Goal: Transaction & Acquisition: Purchase product/service

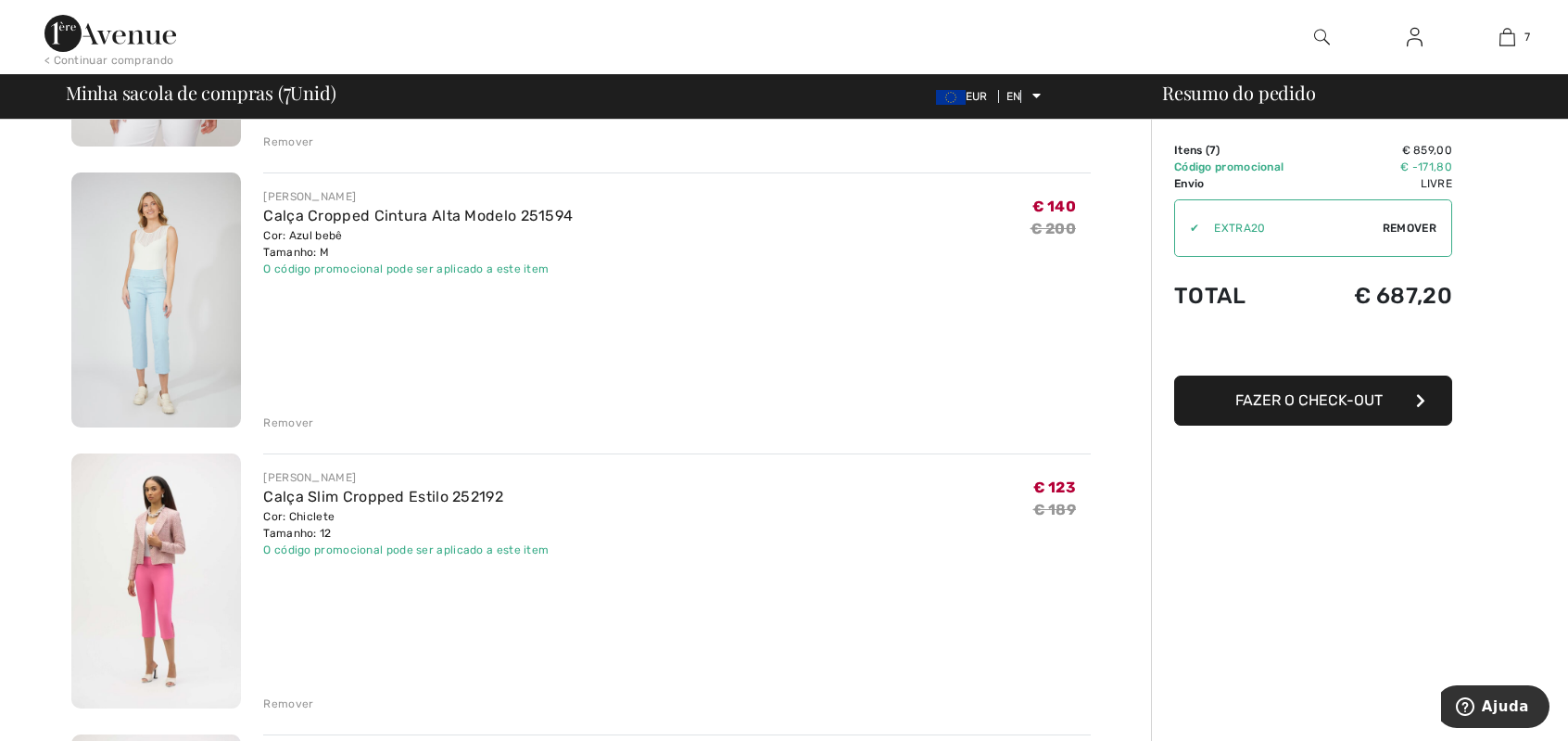
scroll to position [445, 0]
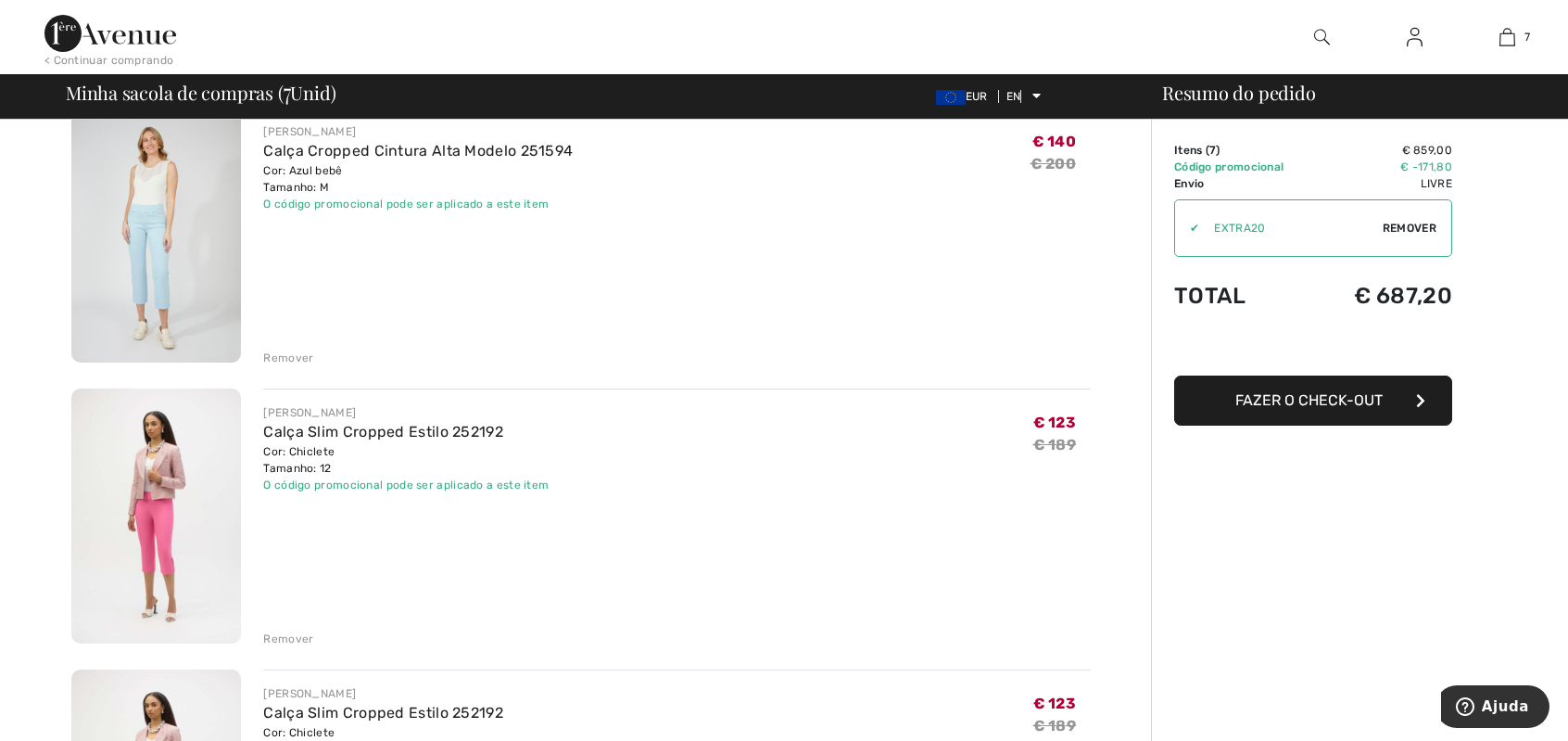
click at [287, 637] on font "Remover" at bounding box center [287, 638] width 50 height 13
click at [295, 633] on font "Remover" at bounding box center [287, 638] width 50 height 13
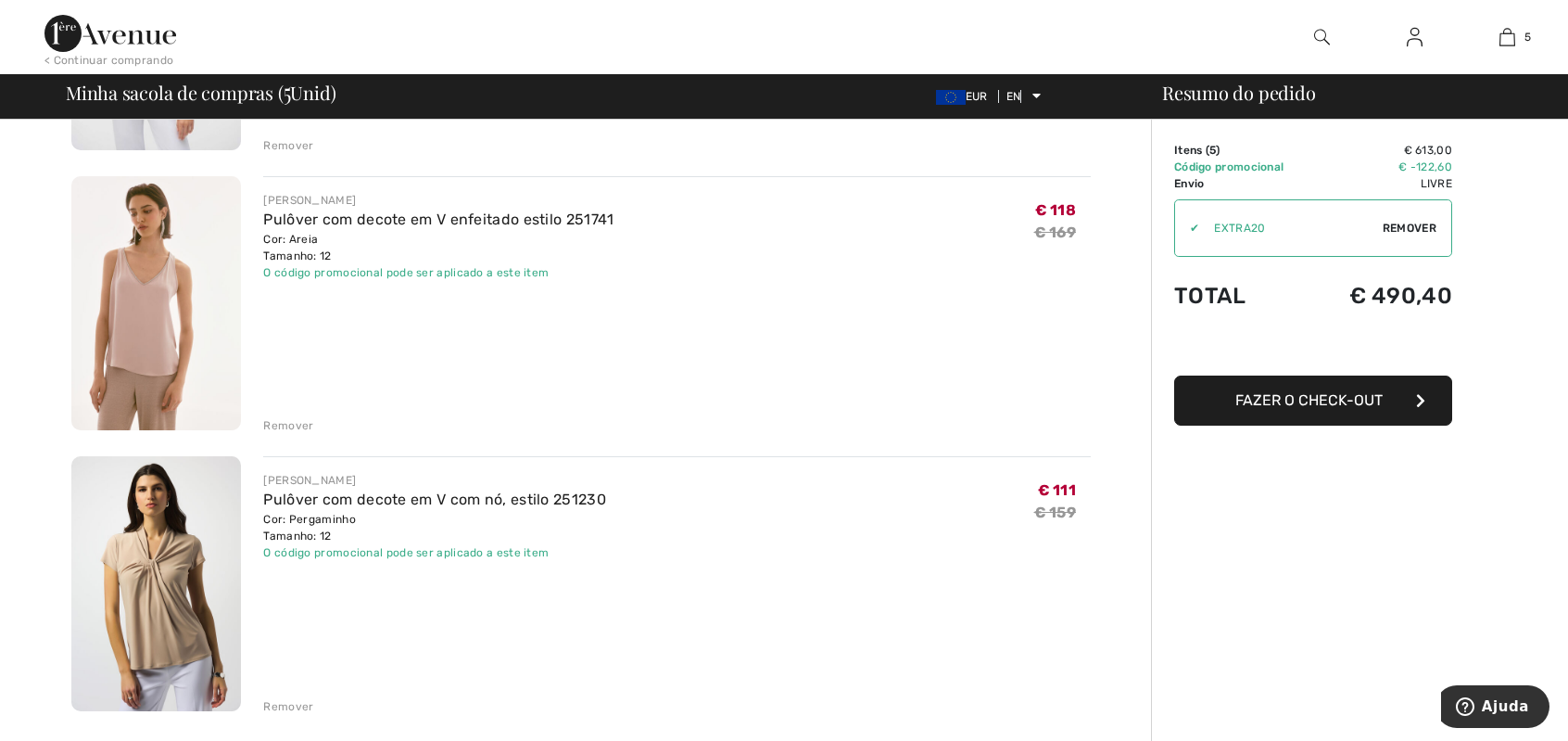
scroll to position [970, 0]
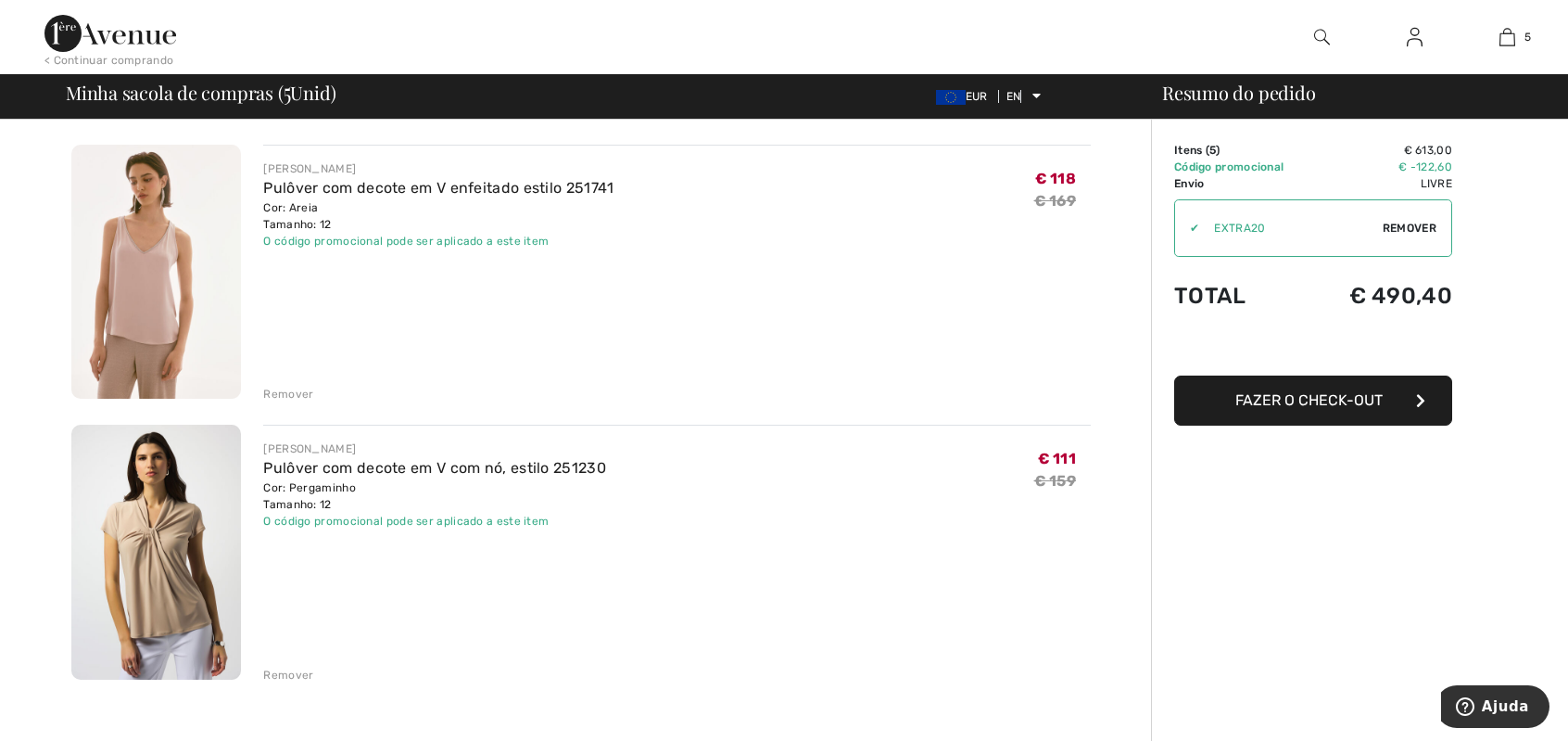
click at [306, 670] on font "Remover" at bounding box center [287, 675] width 50 height 13
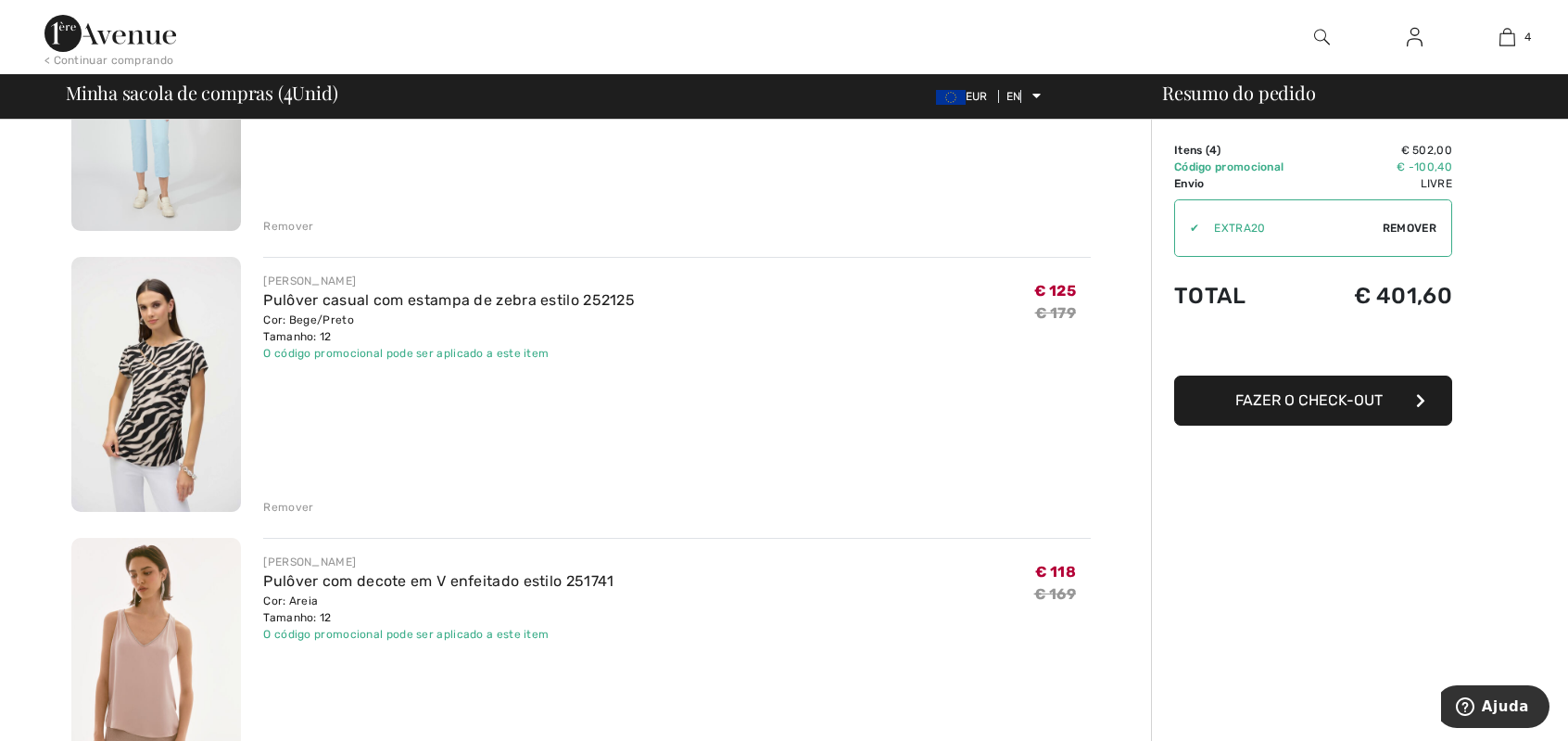
scroll to position [633, 0]
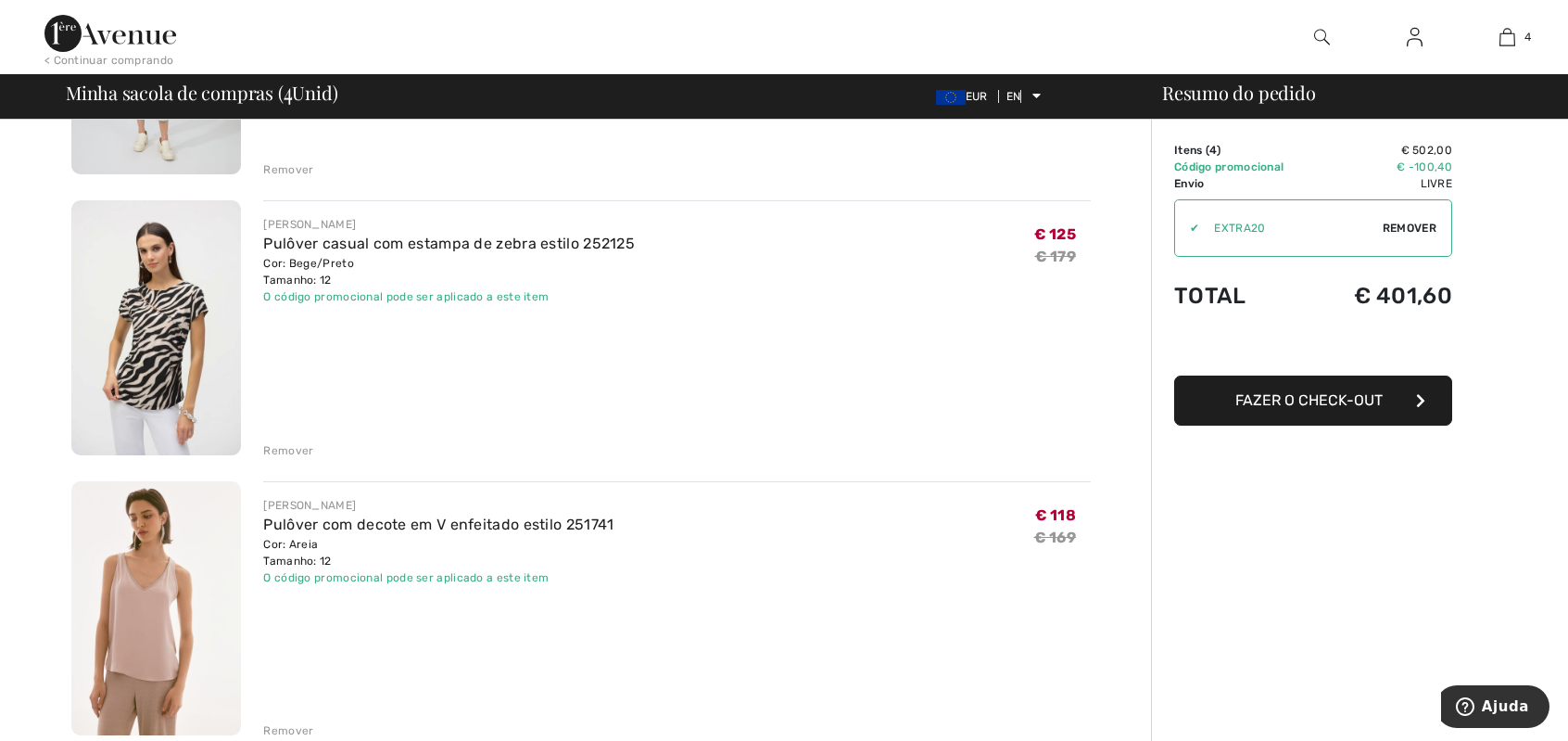
click at [1331, 405] on font "Fazer o check-out" at bounding box center [1308, 400] width 147 height 18
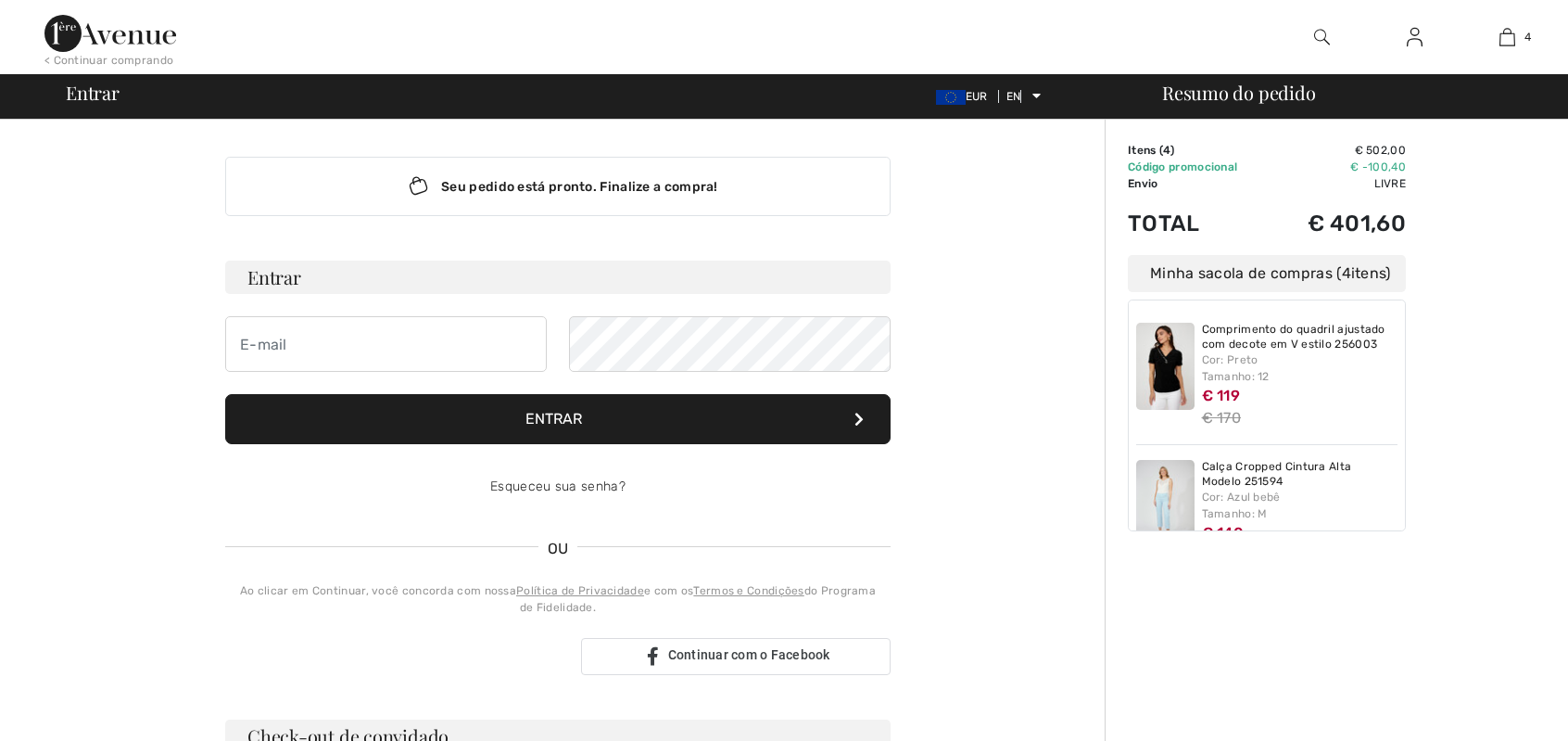
checkbox input "true"
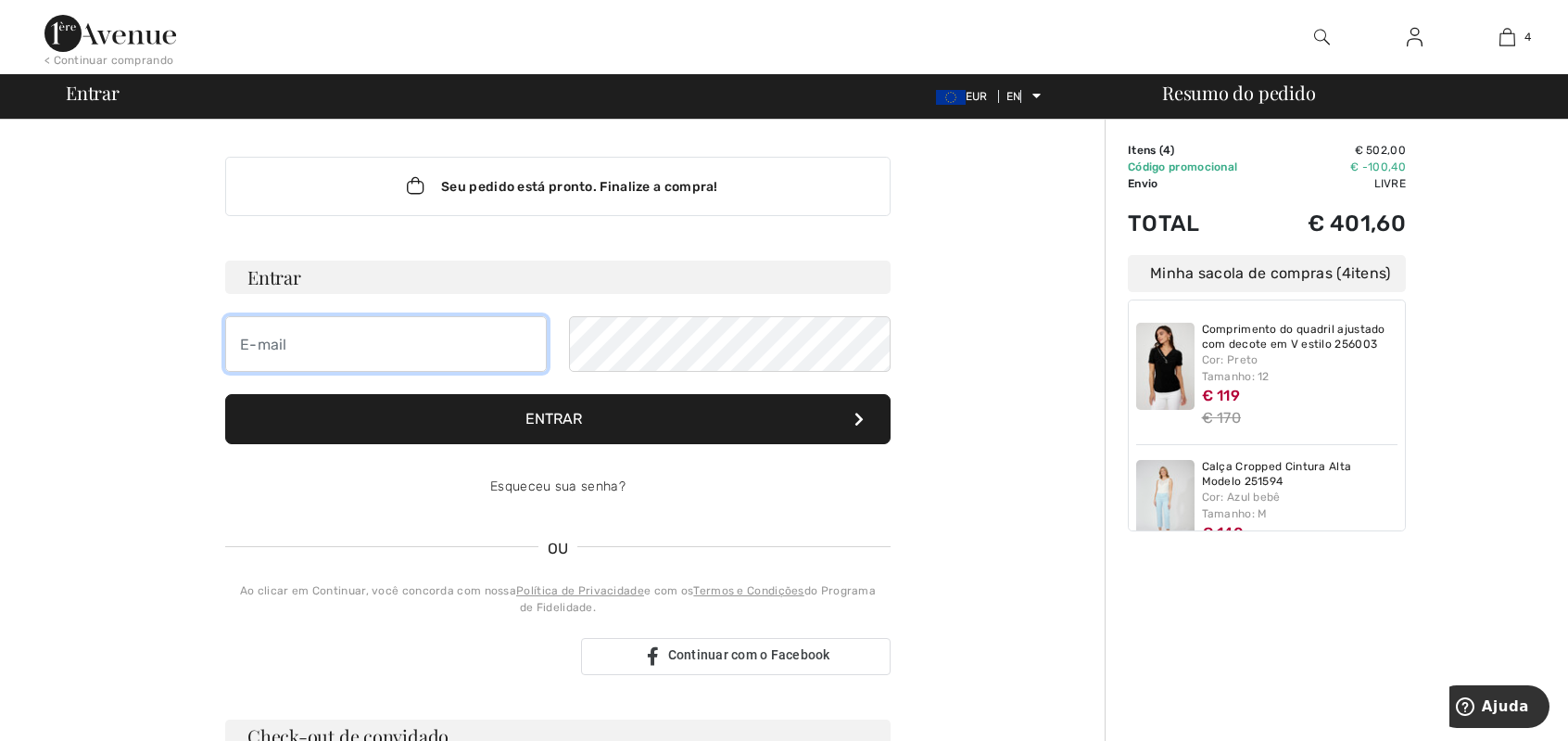
type input "ines.knudsen@knudsen.pt"
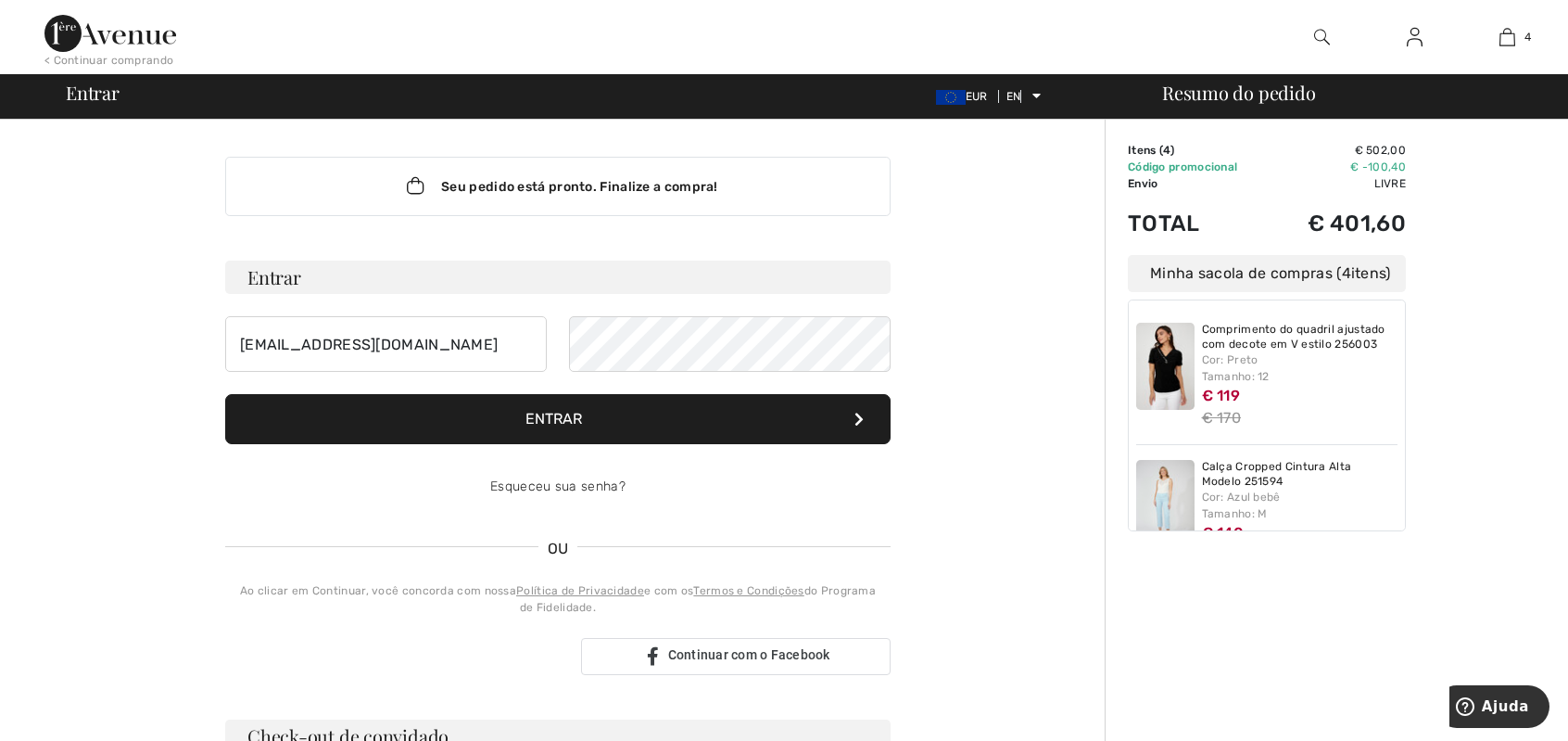
click at [550, 413] on font "Entrar" at bounding box center [554, 419] width 56 height 18
click at [552, 416] on font "Entrar" at bounding box center [554, 419] width 56 height 18
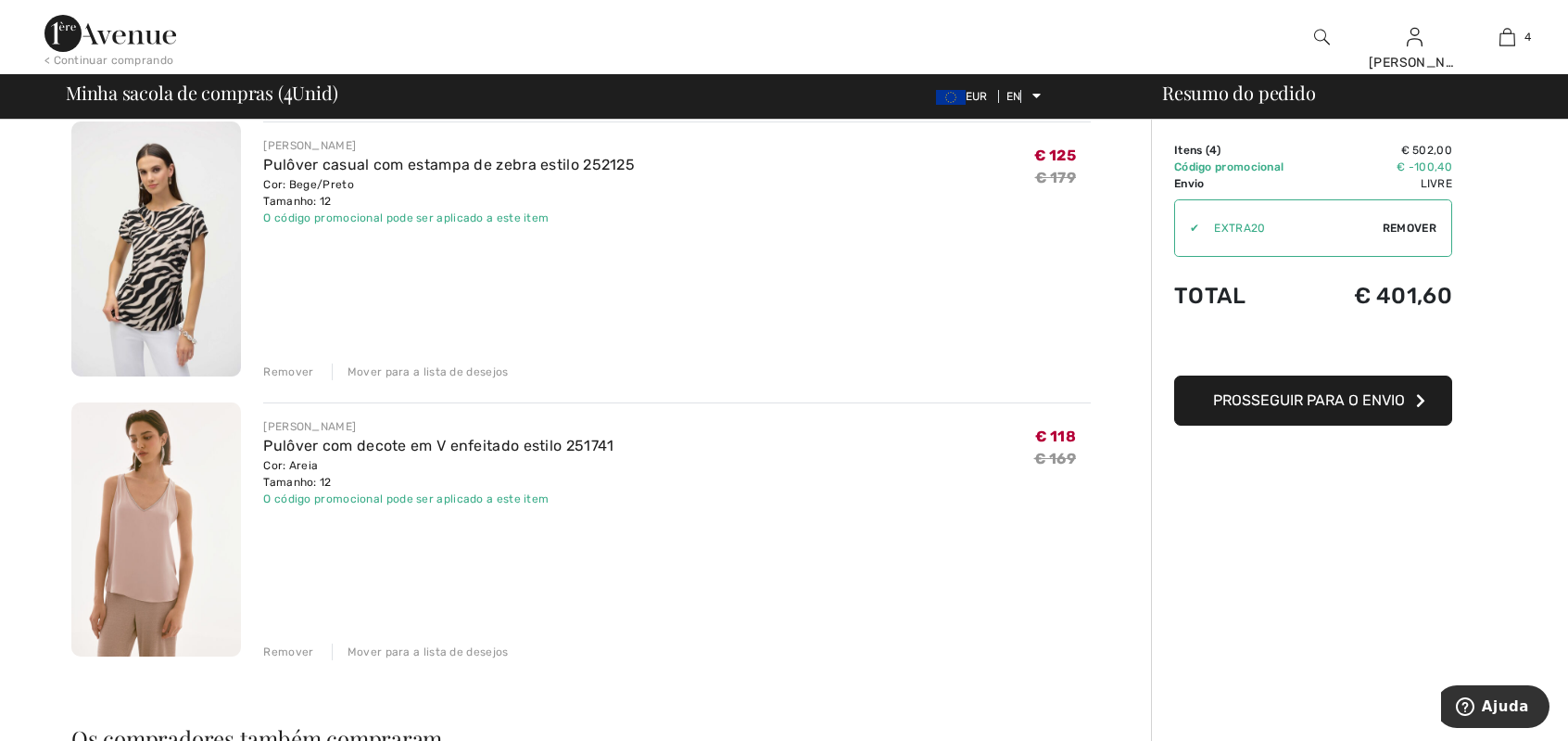
scroll to position [736, 0]
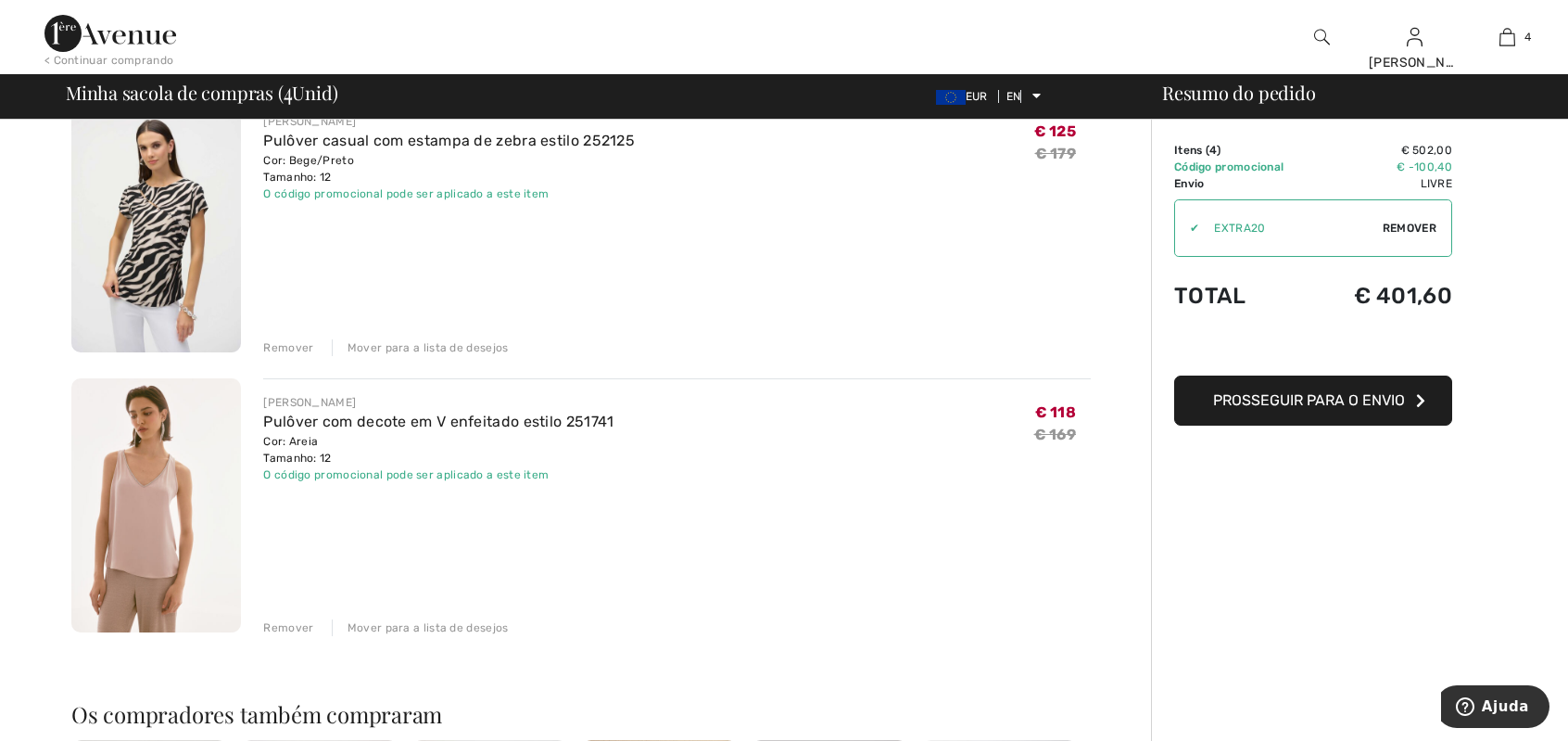
click at [289, 344] on font "Remover" at bounding box center [287, 347] width 50 height 13
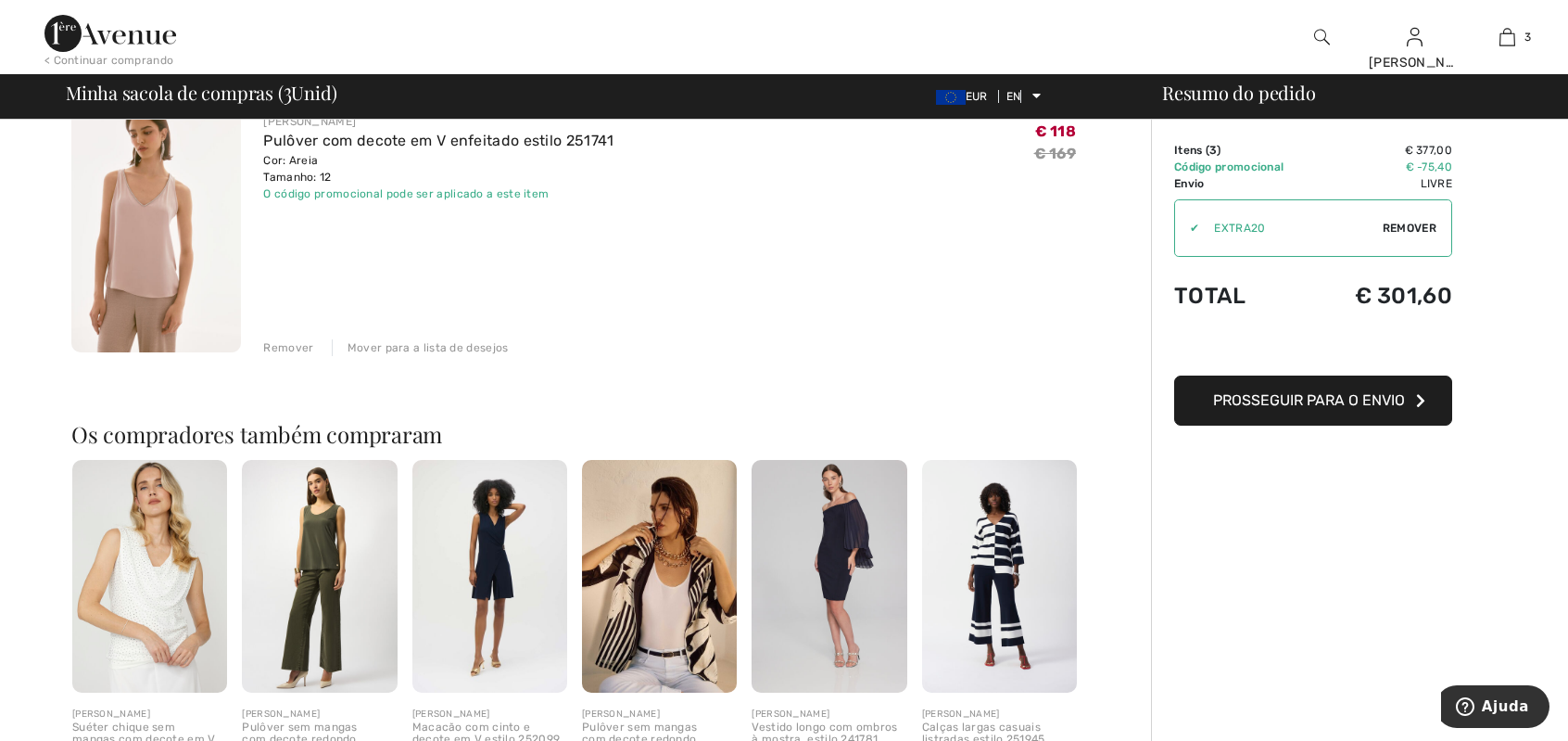
click at [291, 346] on font "Remover" at bounding box center [287, 347] width 50 height 13
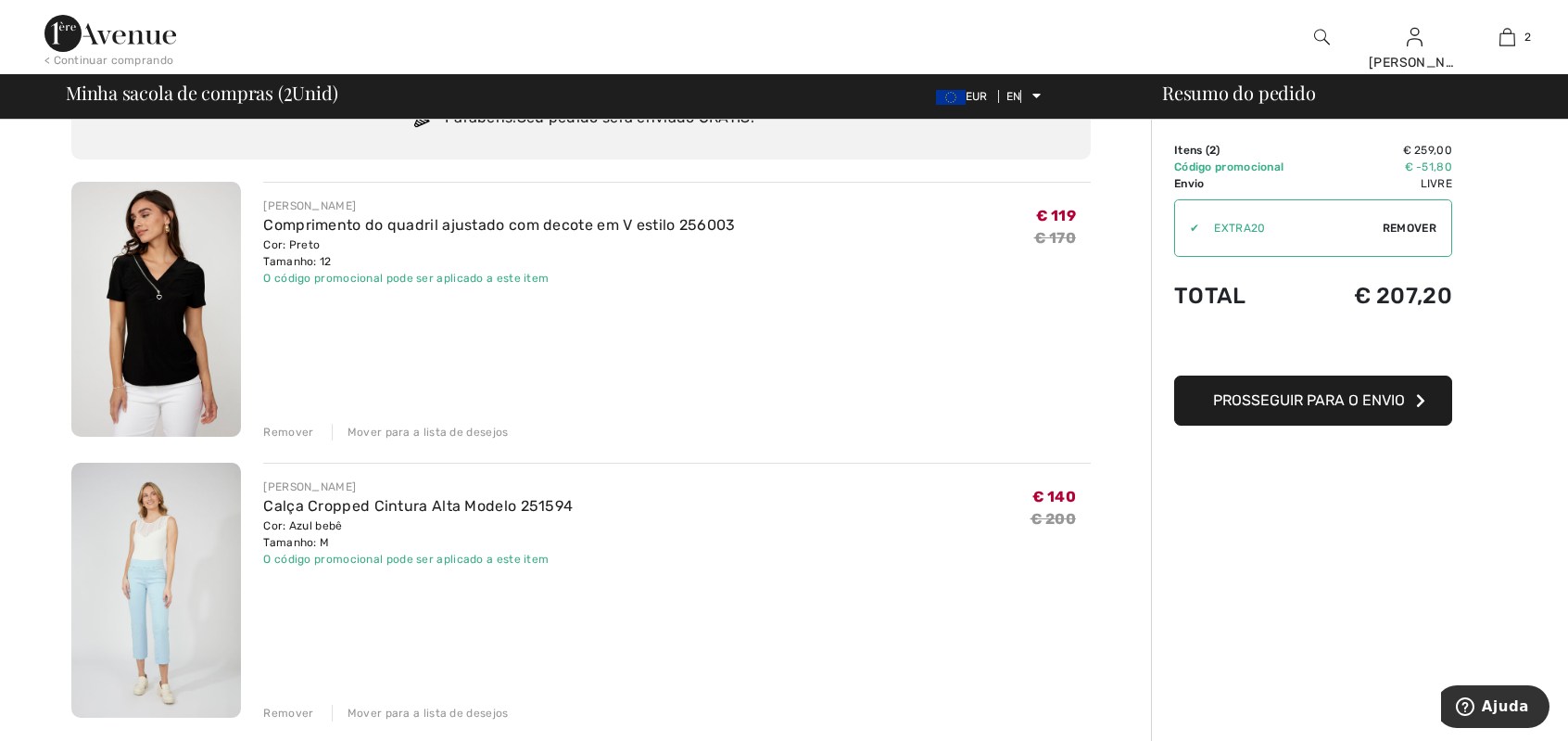
scroll to position [0, 0]
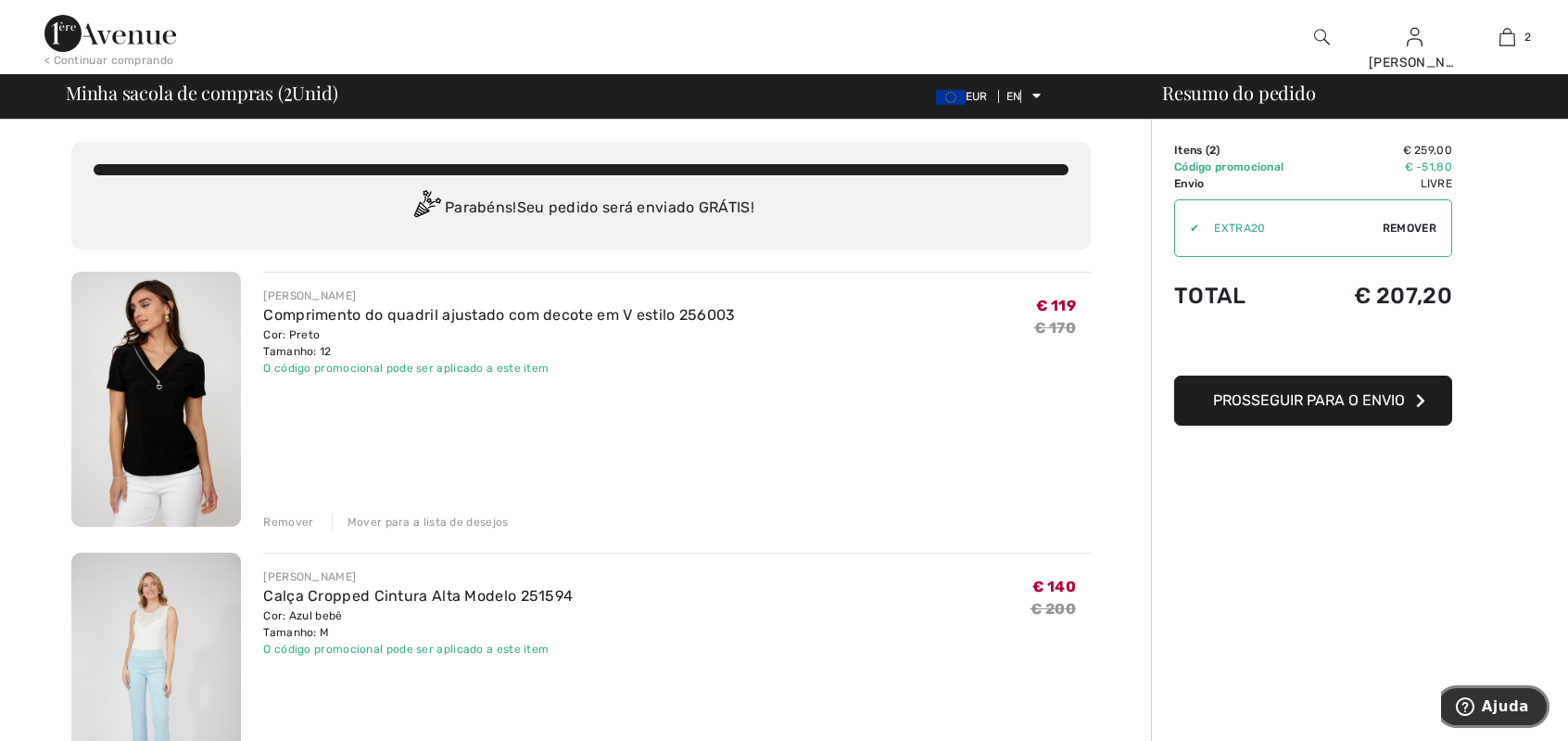
click at [1511, 708] on font "Ajuda" at bounding box center [1506, 706] width 48 height 17
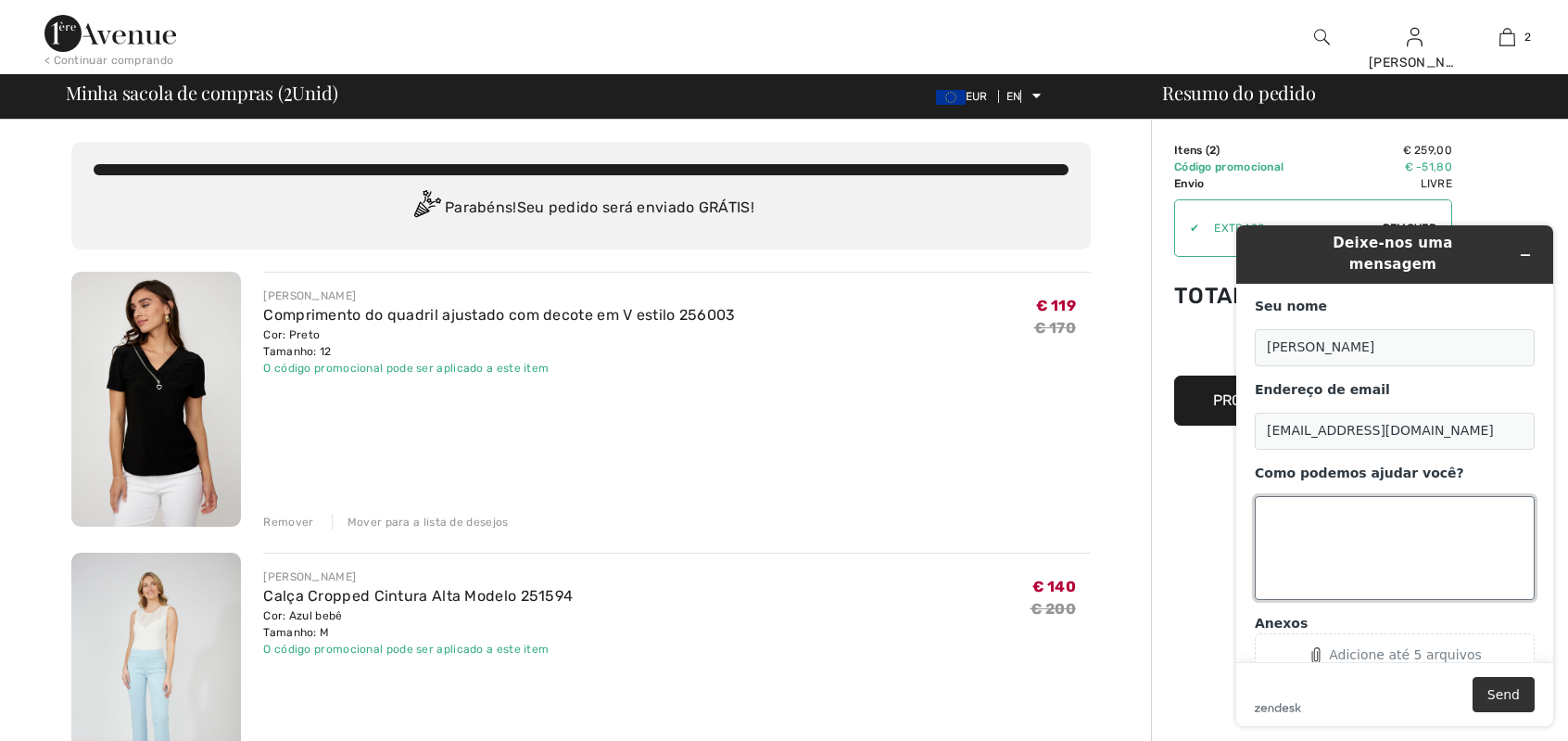
click at [1276, 501] on textarea "Como podemos ajudar você?" at bounding box center [1395, 547] width 280 height 104
type textarea "Posso usar os meus pontos para descontar nesta compra?"
click at [1505, 695] on button "Send" at bounding box center [1504, 694] width 62 height 35
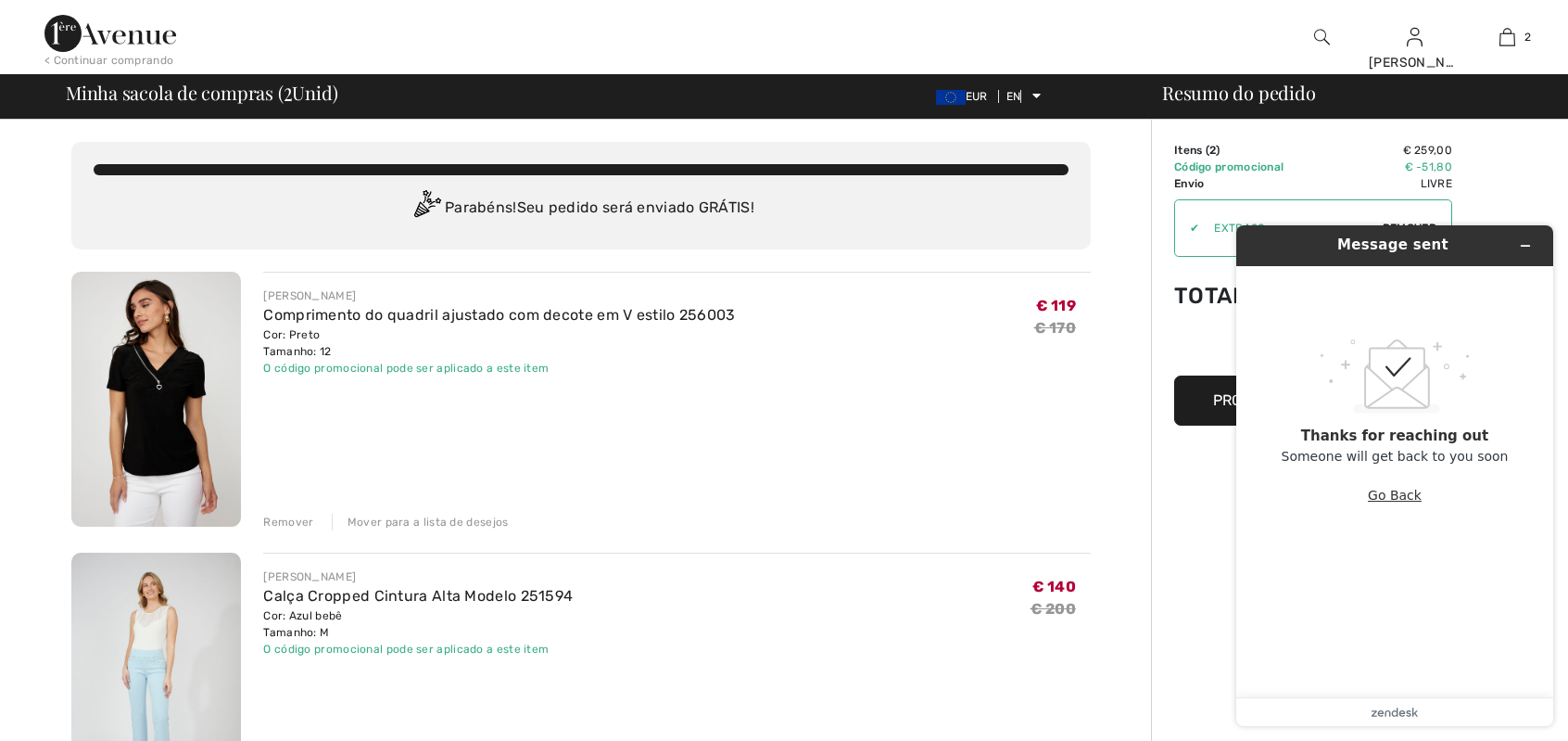
click at [1406, 500] on button "Go Back" at bounding box center [1394, 495] width 54 height 35
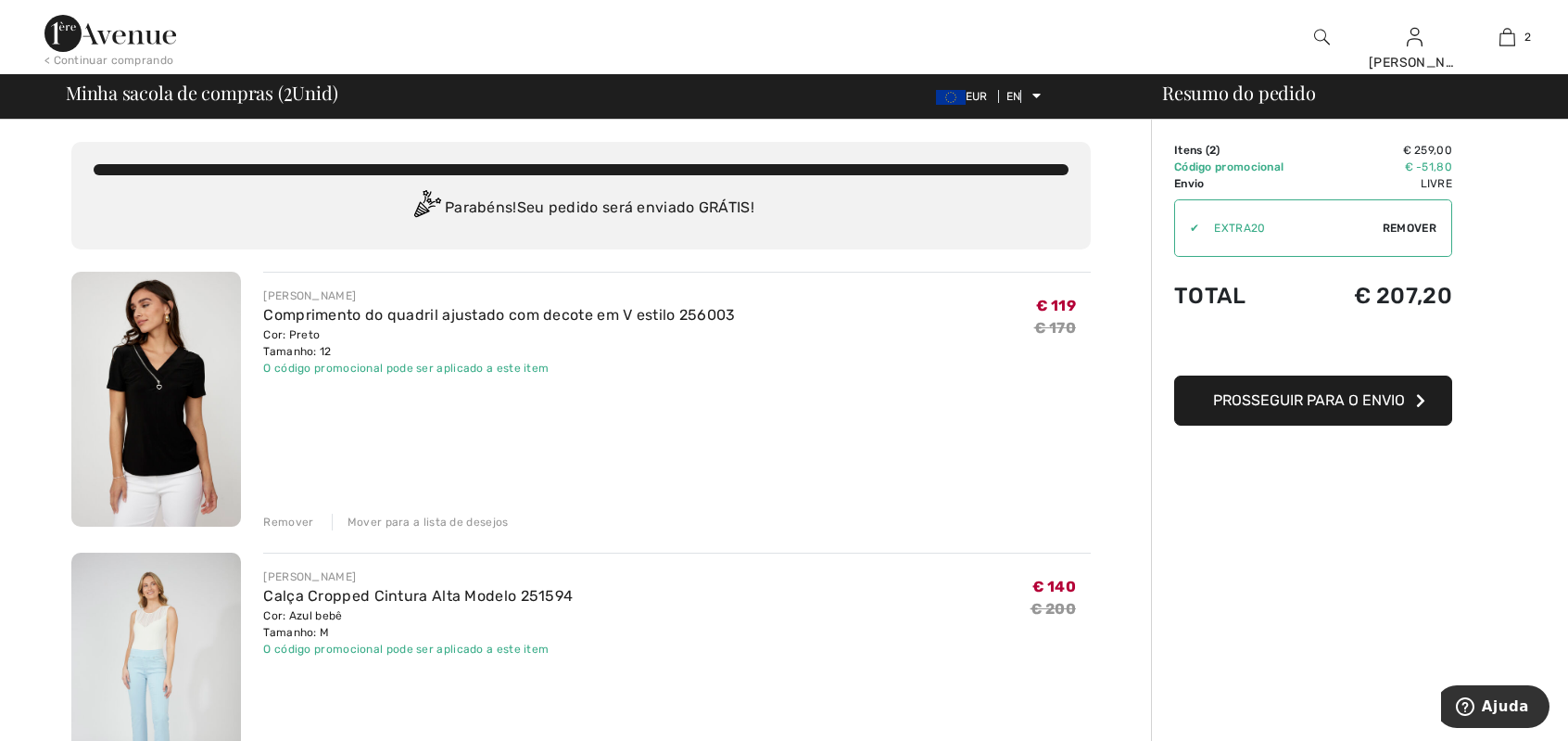
click at [1418, 228] on font "Remover" at bounding box center [1409, 228] width 54 height 13
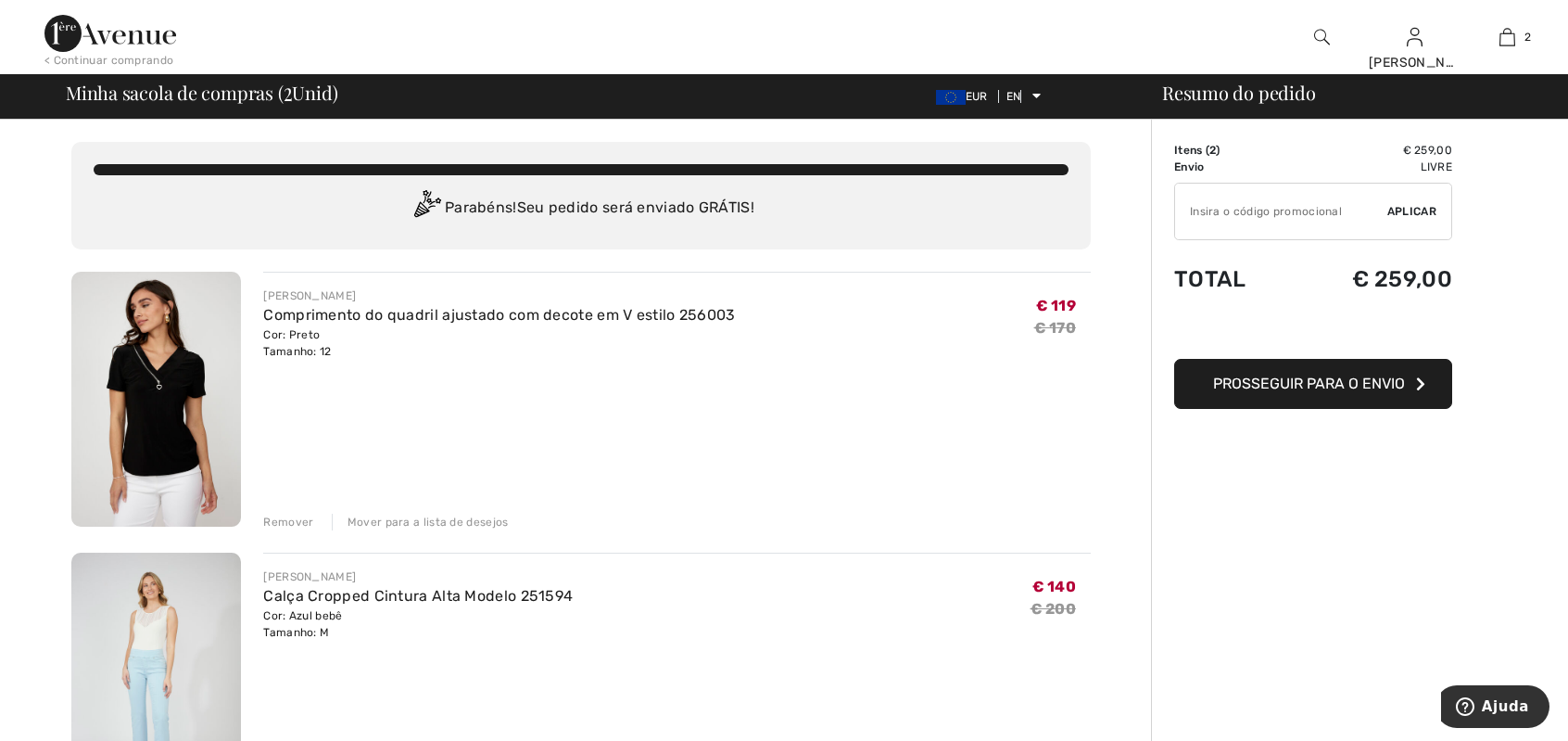
click at [1418, 210] on font "Aplicar" at bounding box center [1411, 210] width 49 height 13
click at [1194, 206] on input "TEXT" at bounding box center [1281, 211] width 212 height 56
type input "EXTRA20"
click at [1424, 208] on font "Aplicar" at bounding box center [1411, 210] width 49 height 13
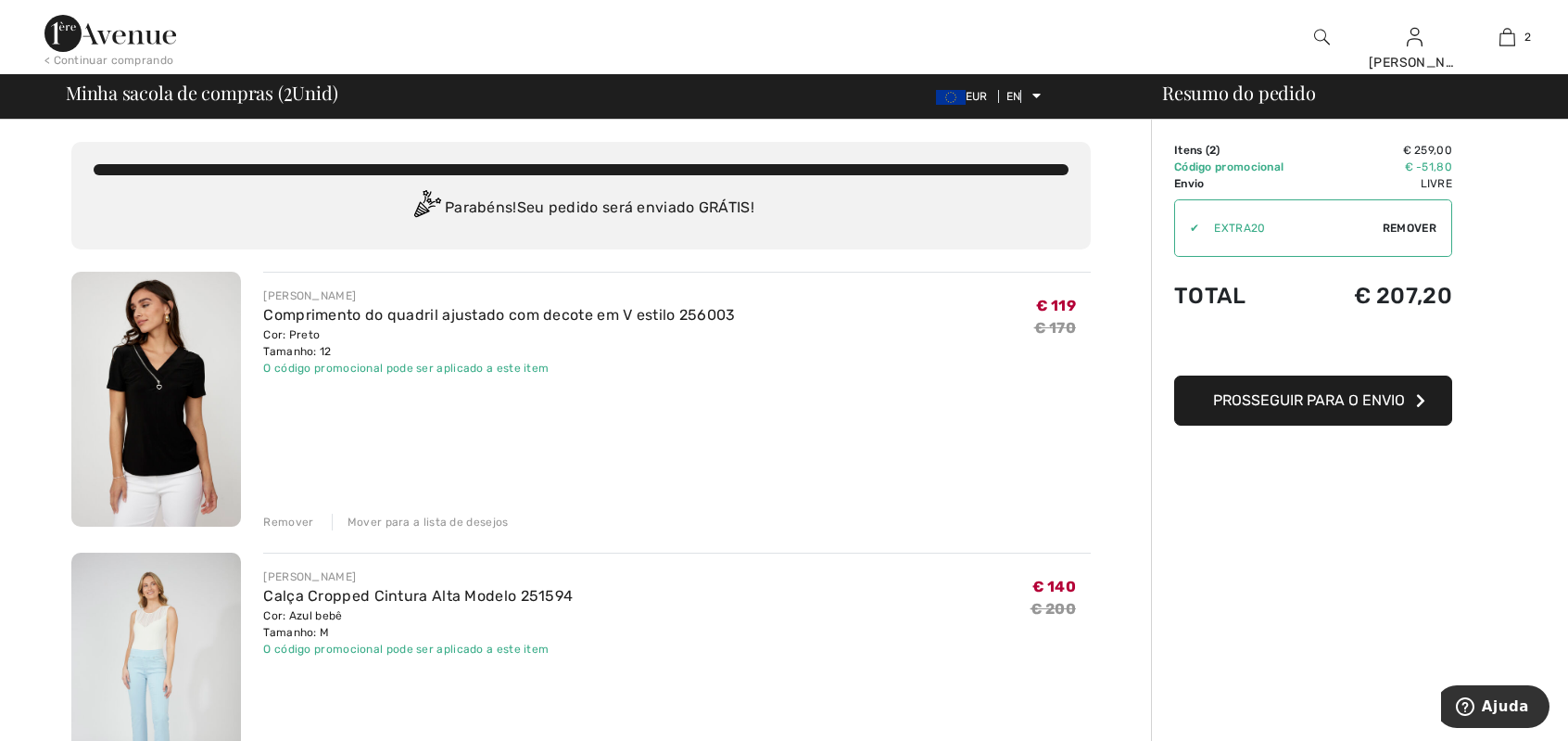
click at [1365, 398] on font "Prosseguir para o envio" at bounding box center [1308, 400] width 192 height 18
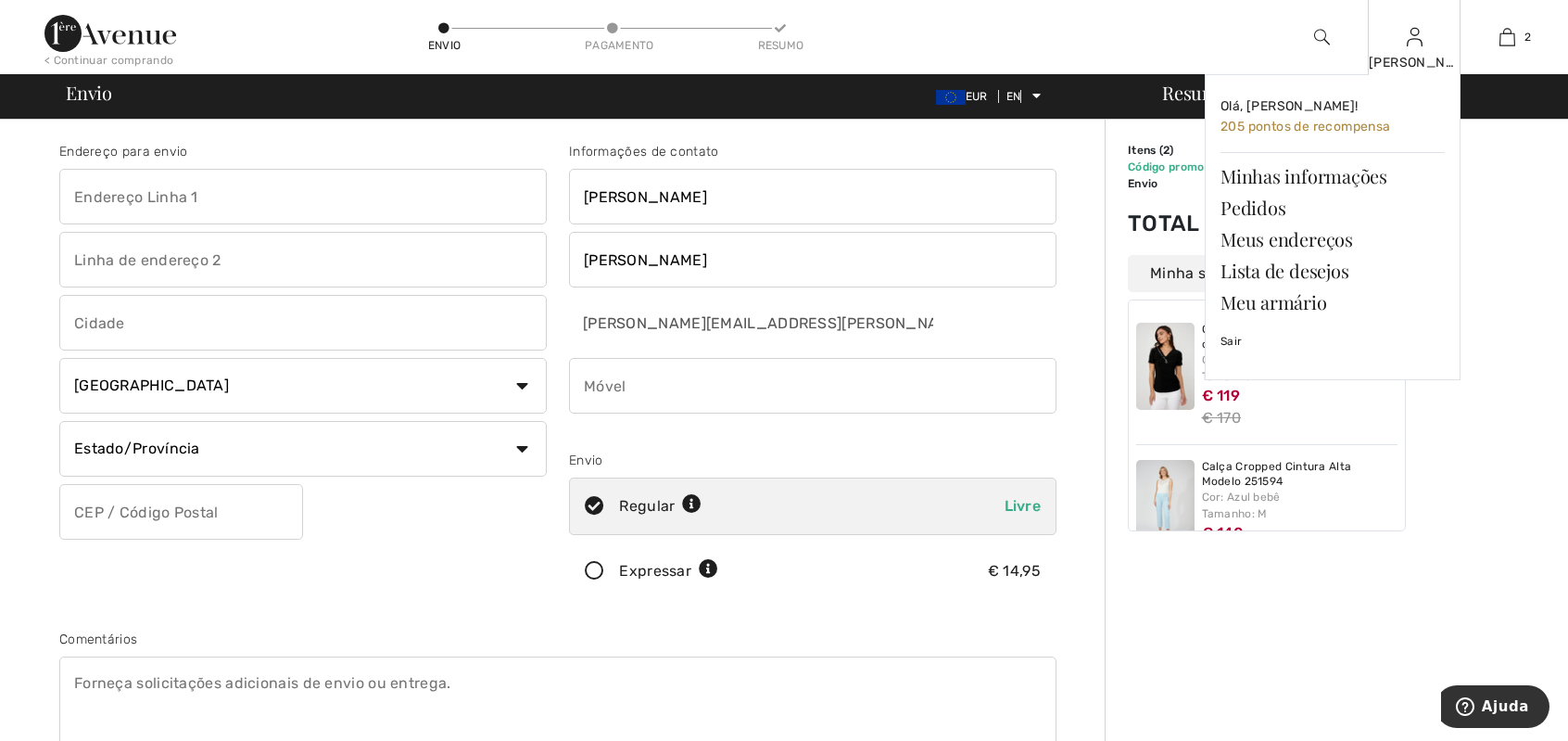
click at [1411, 36] on img at bounding box center [1414, 37] width 16 height 22
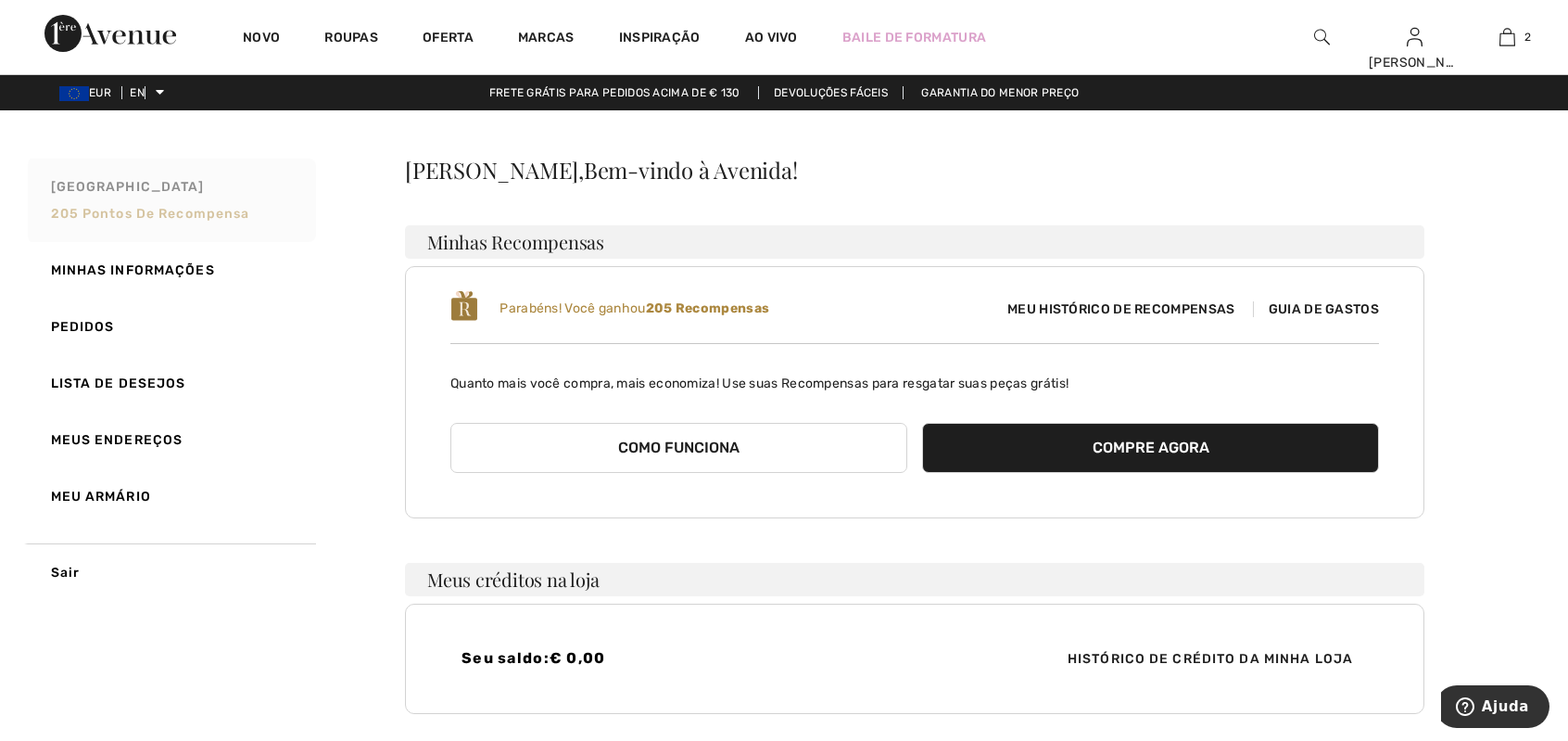
click at [153, 214] on font "205 pontos de recompensa" at bounding box center [150, 213] width 200 height 16
click at [692, 444] on font "Como funciona" at bounding box center [678, 447] width 122 height 18
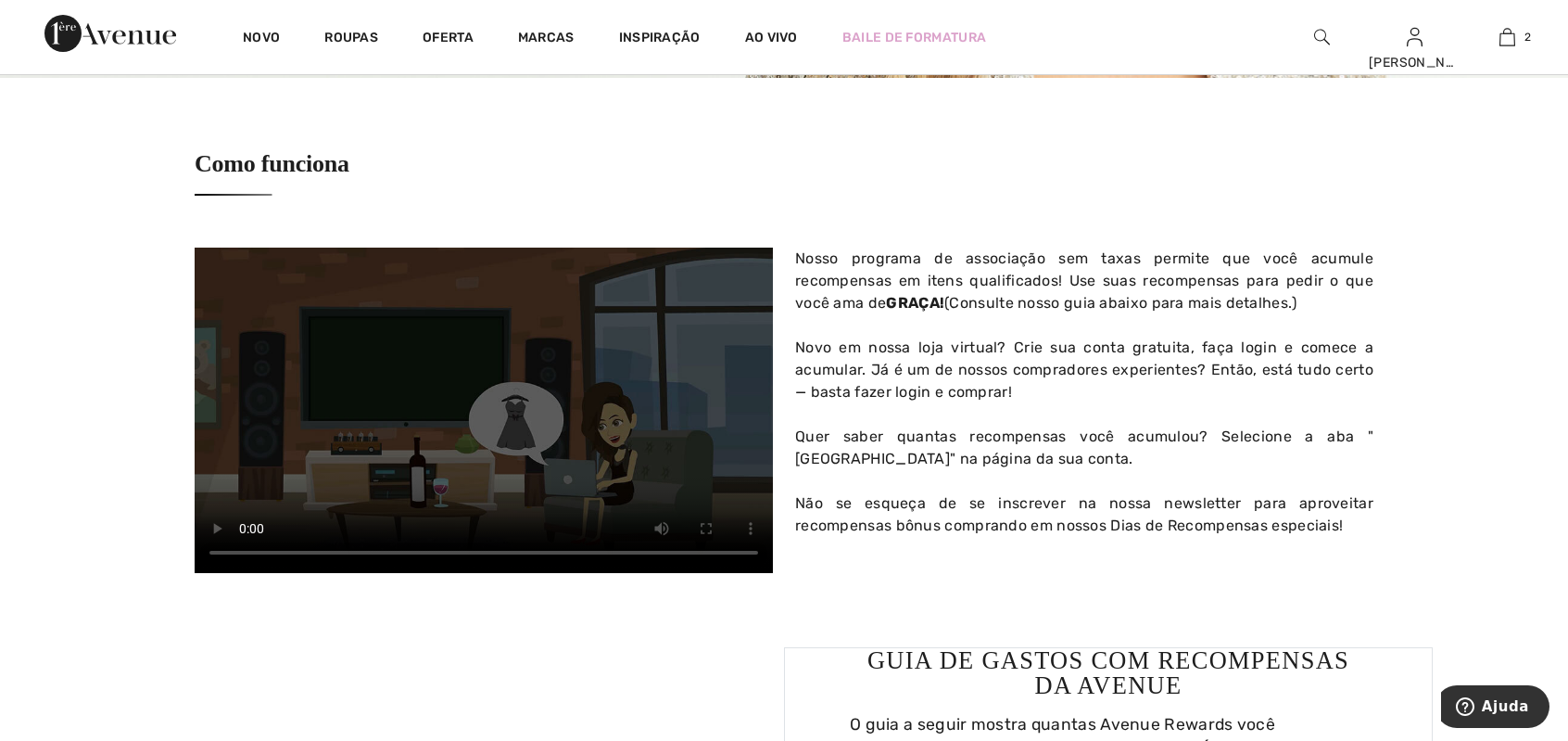
scroll to position [693, 0]
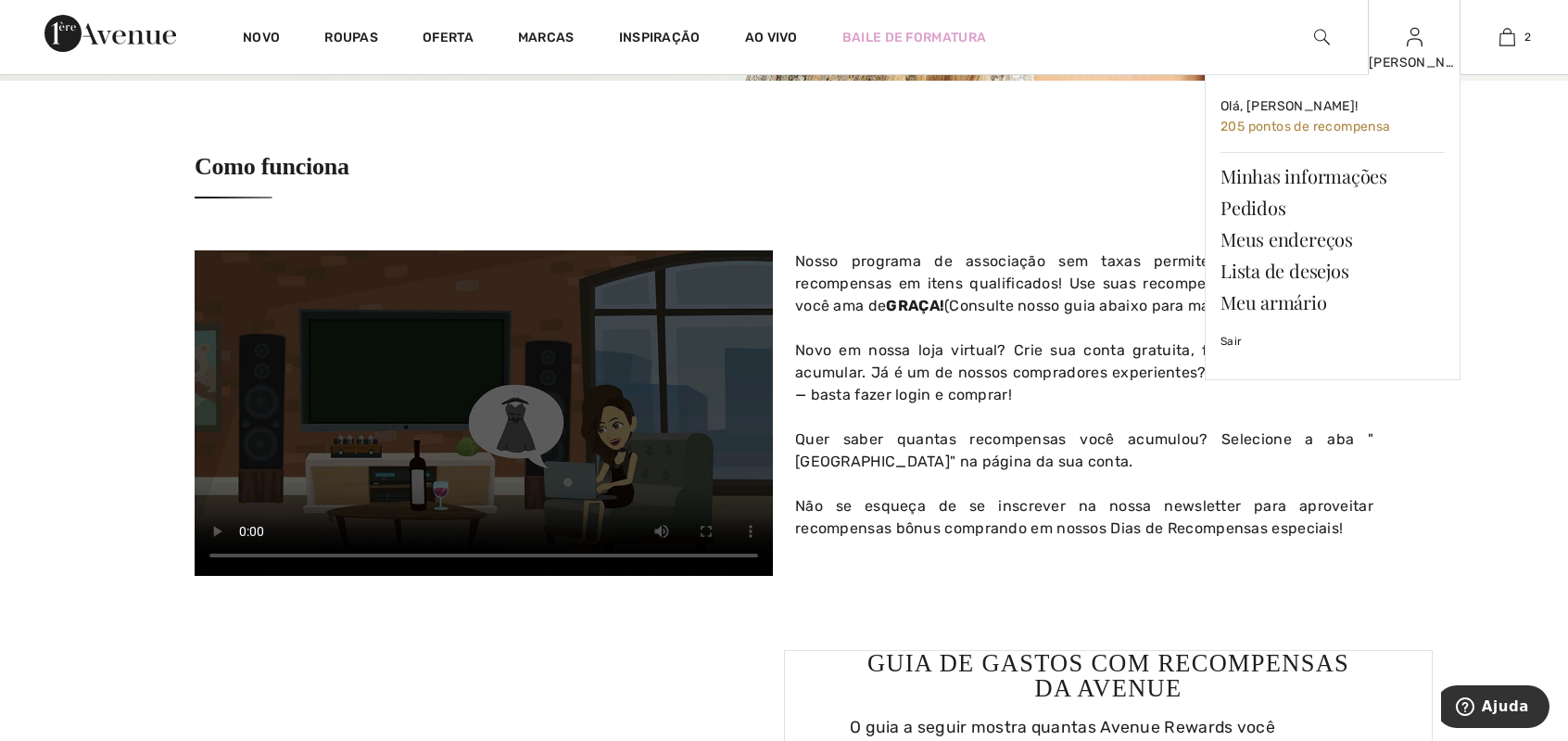
click at [1415, 40] on img at bounding box center [1414, 37] width 16 height 22
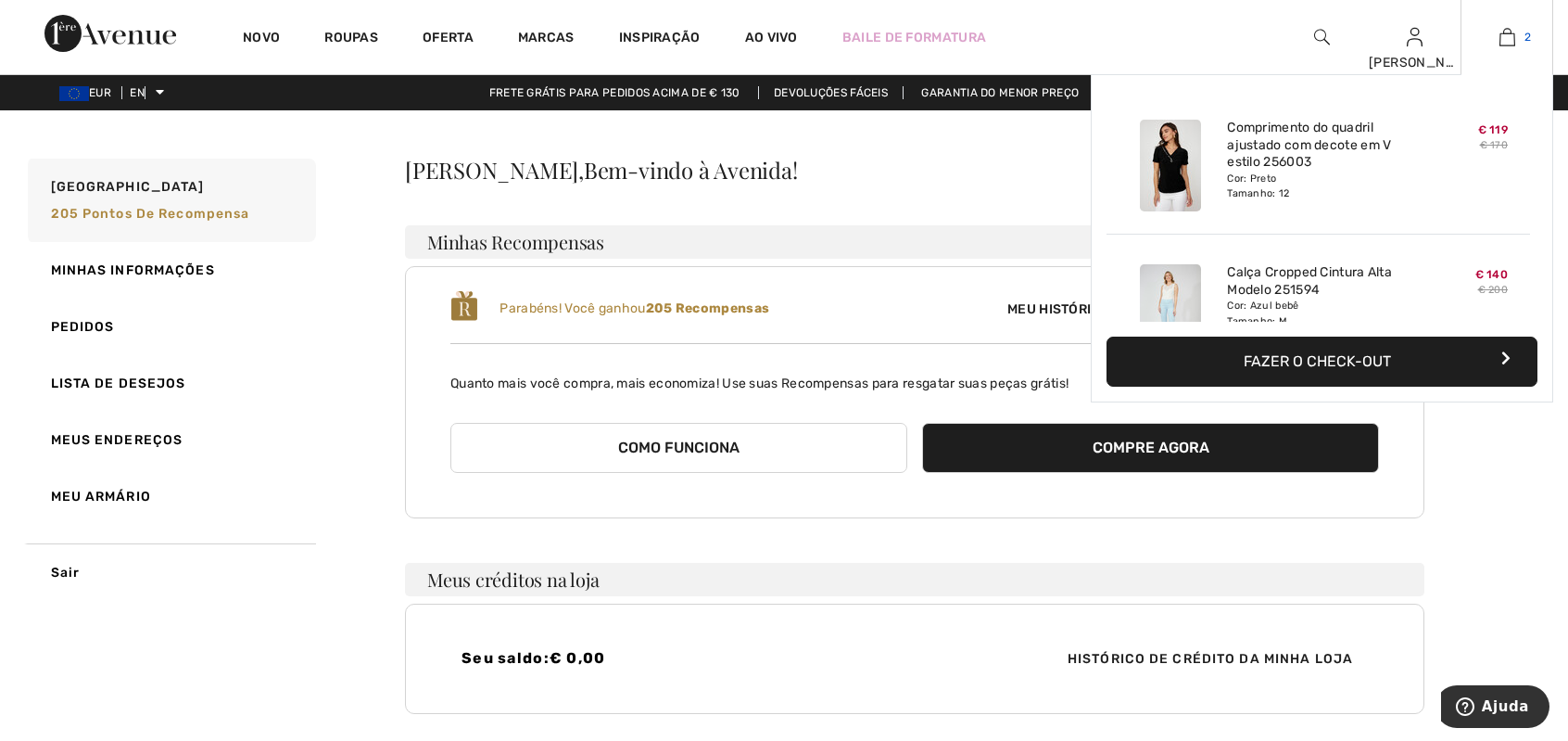
click at [1510, 38] on img at bounding box center [1508, 37] width 16 height 22
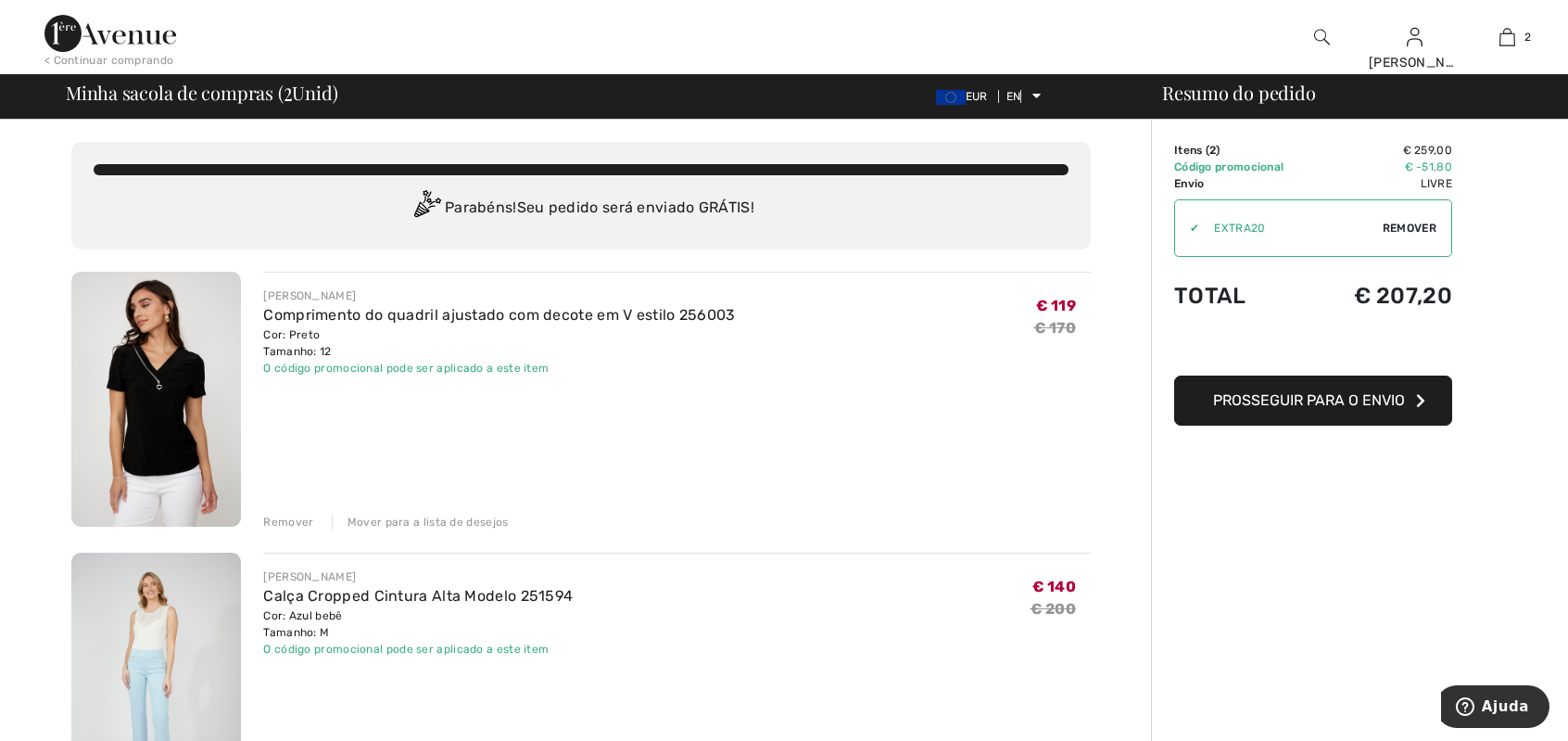
click at [1331, 399] on font "Prosseguir para o envio" at bounding box center [1308, 400] width 192 height 18
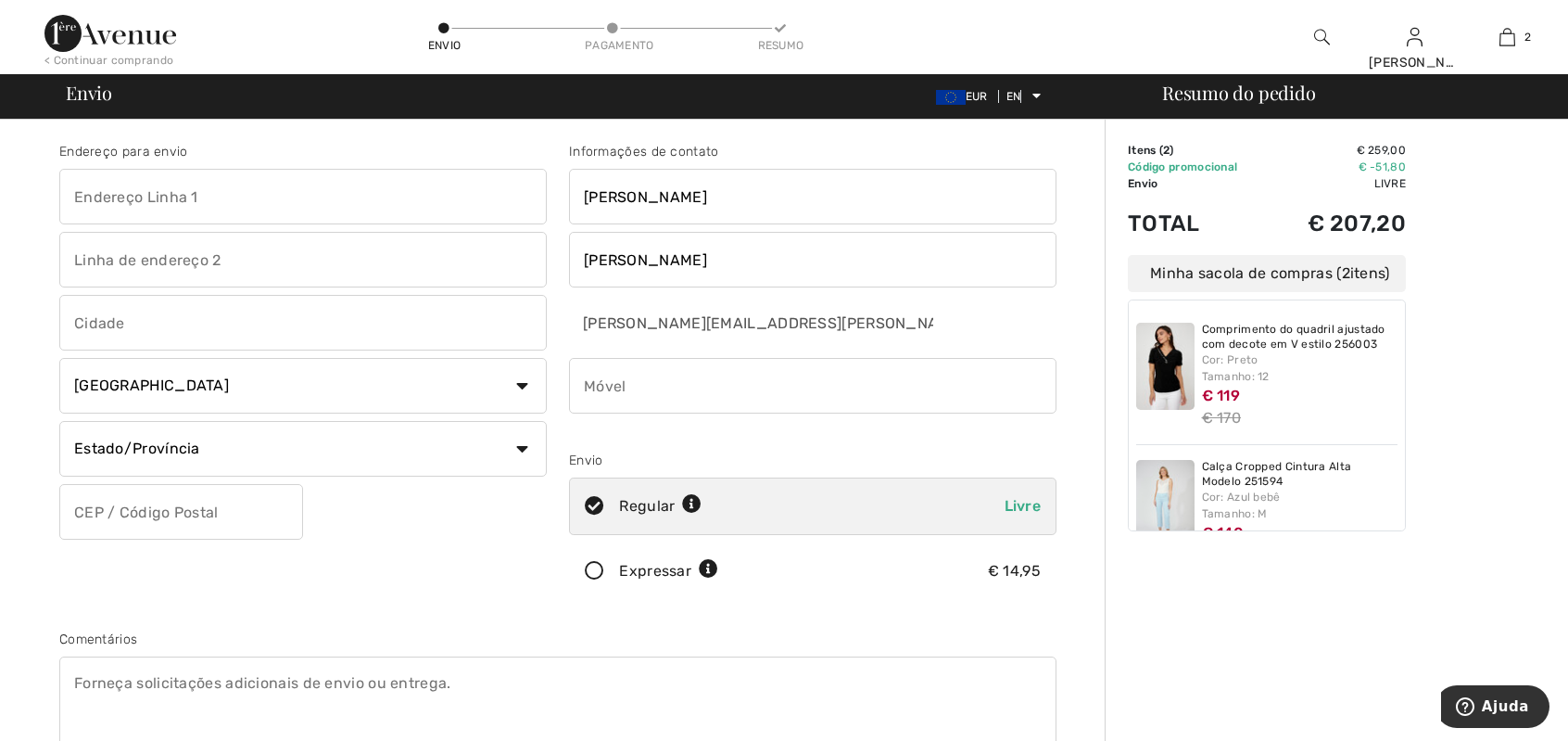
click at [109, 204] on input "text" at bounding box center [303, 196] width 488 height 56
type input "[GEOGRAPHIC_DATA][PERSON_NAME]"
type input "3"
type input "Caxias"
select select "PT"
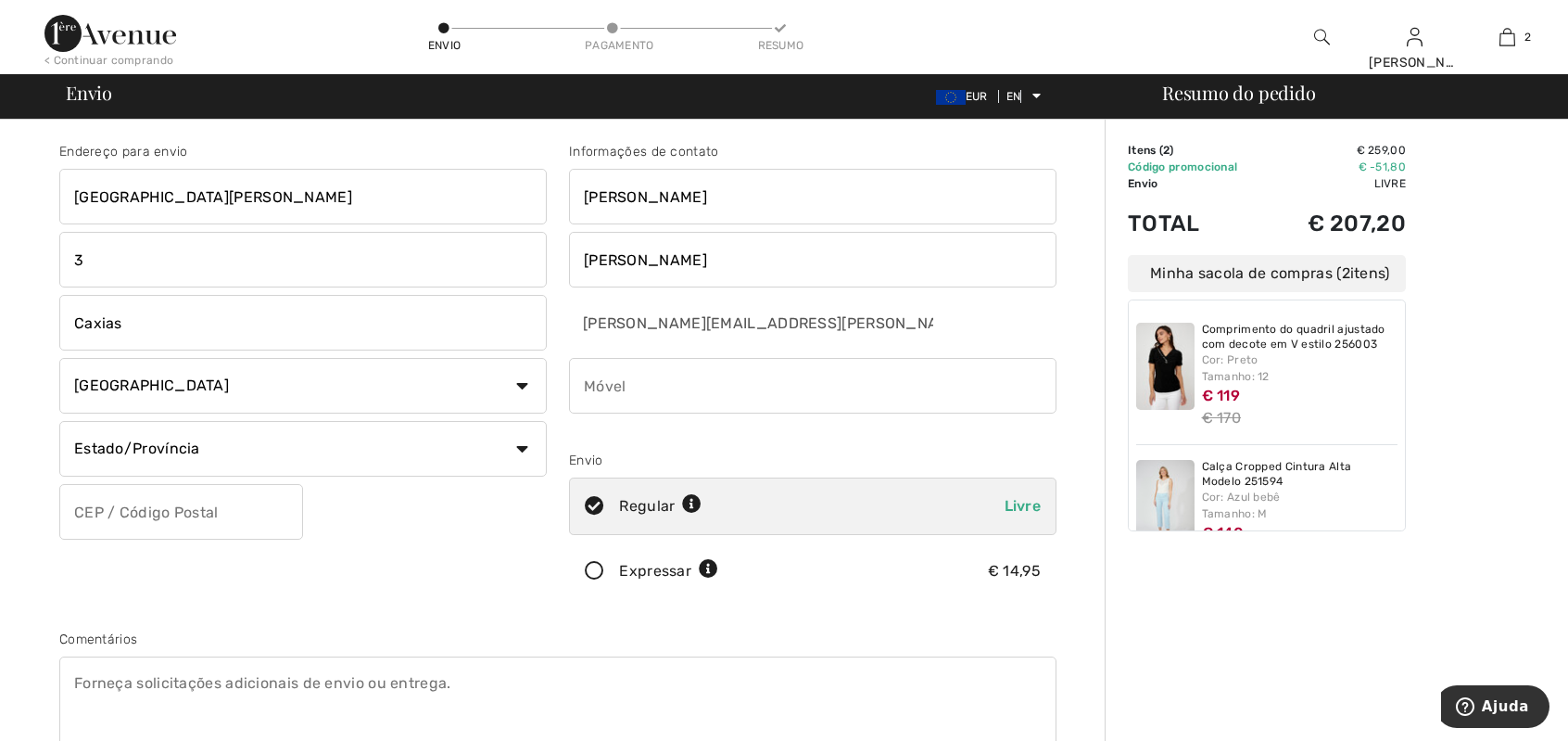
type input "2760186"
type input "918706409"
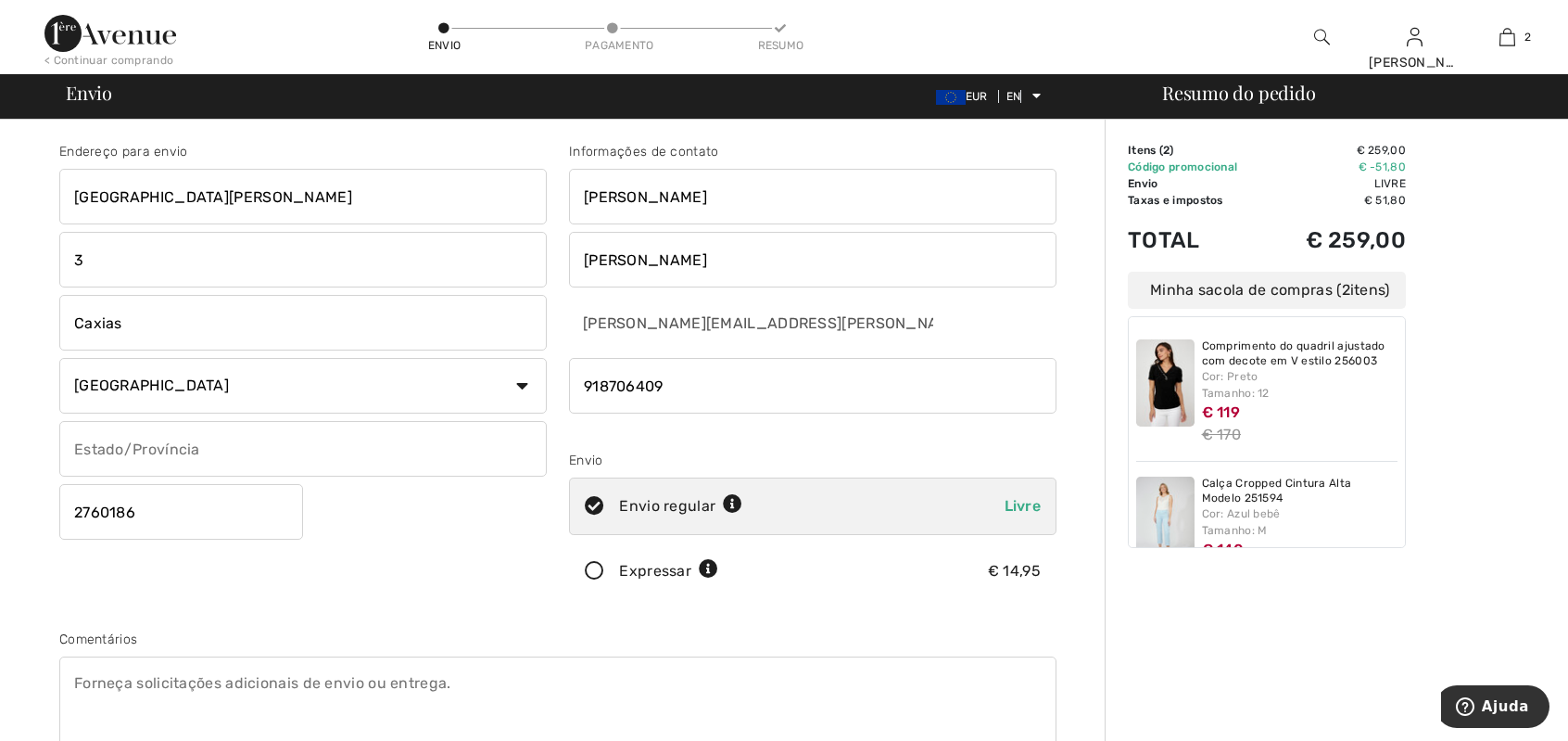
click at [67, 257] on input "3" at bounding box center [303, 259] width 488 height 56
type input "Nº3 4ºA"
click at [119, 446] on input "text" at bounding box center [303, 448] width 488 height 56
type input "Caxias"
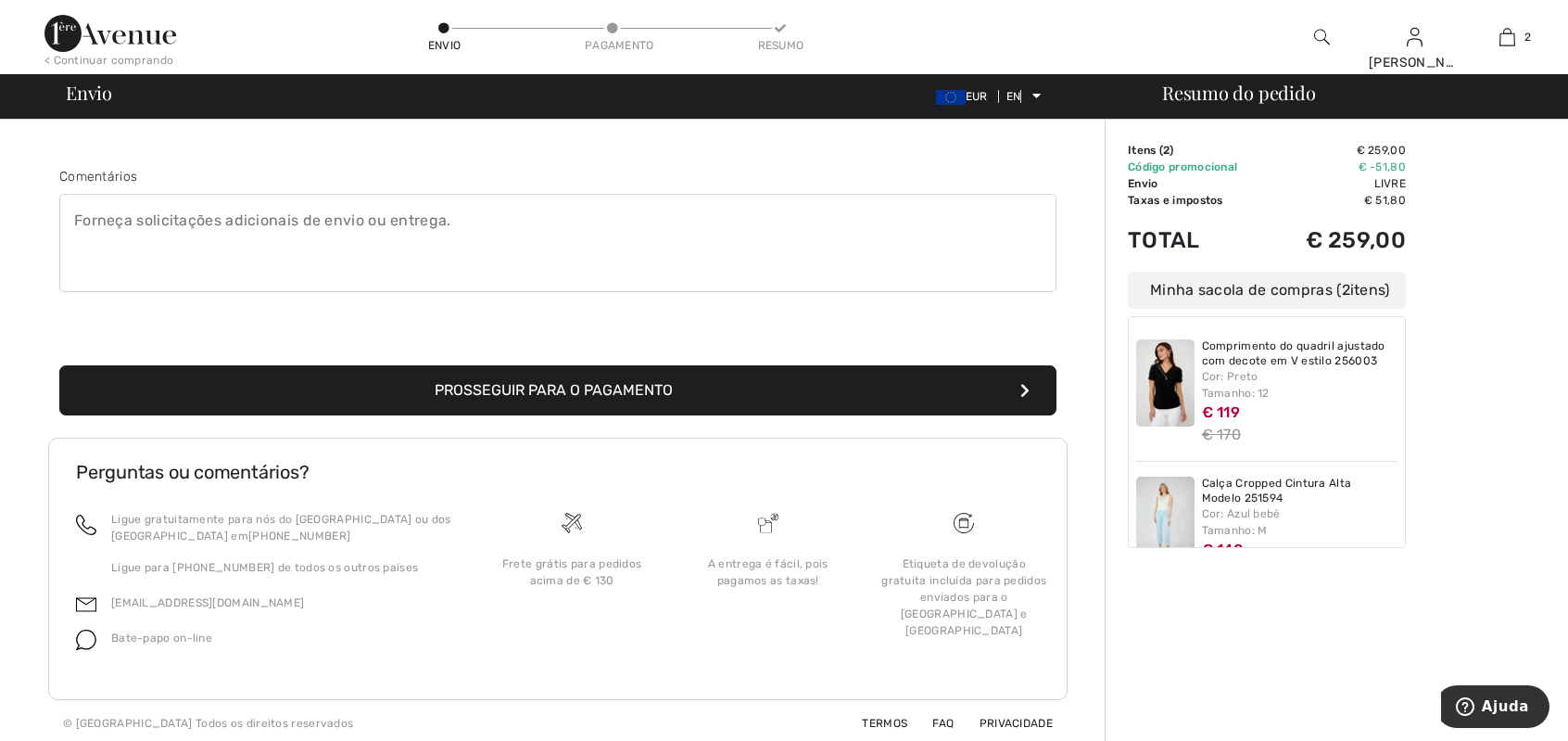
scroll to position [464, 0]
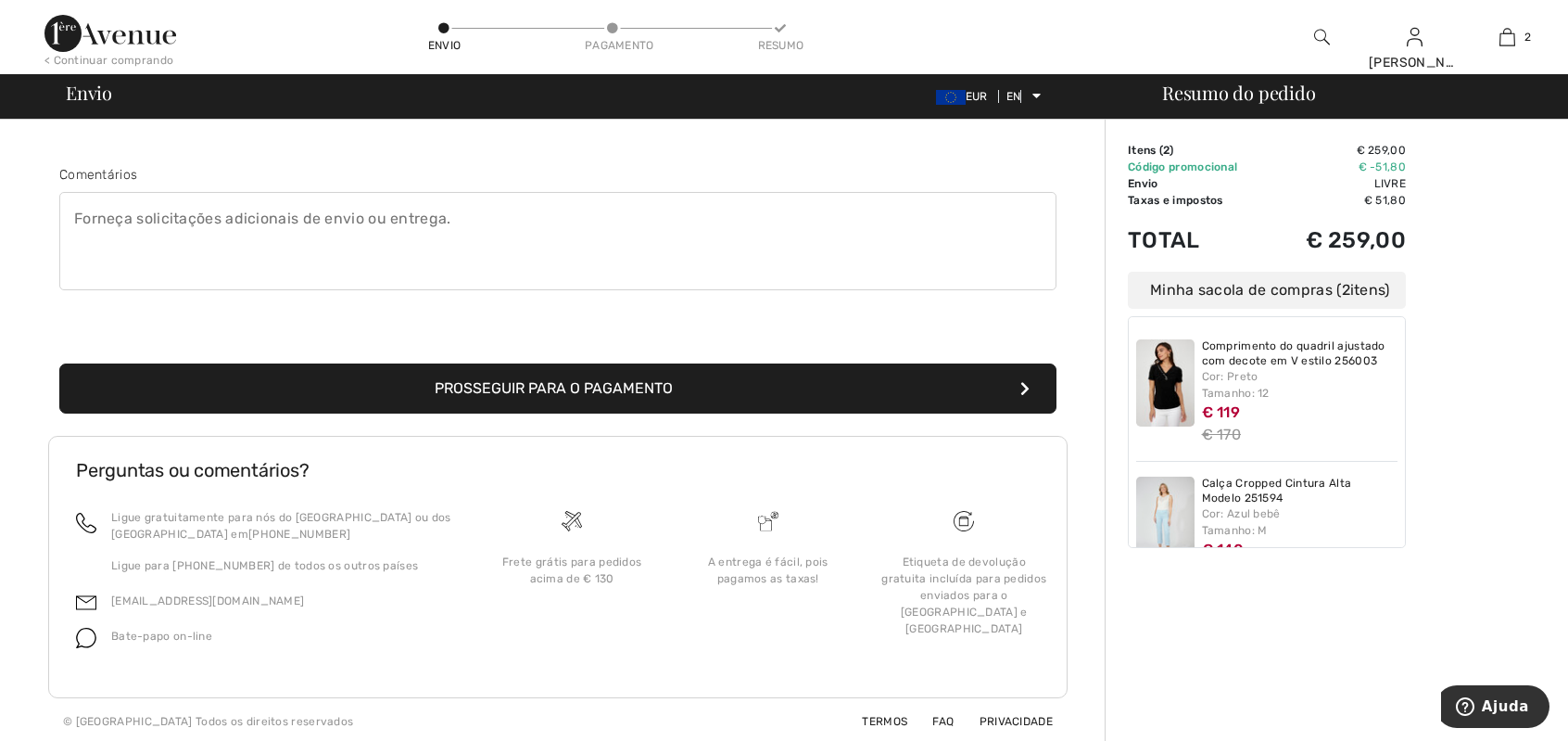
click at [597, 379] on font "Prosseguir para o pagamento" at bounding box center [554, 388] width 238 height 18
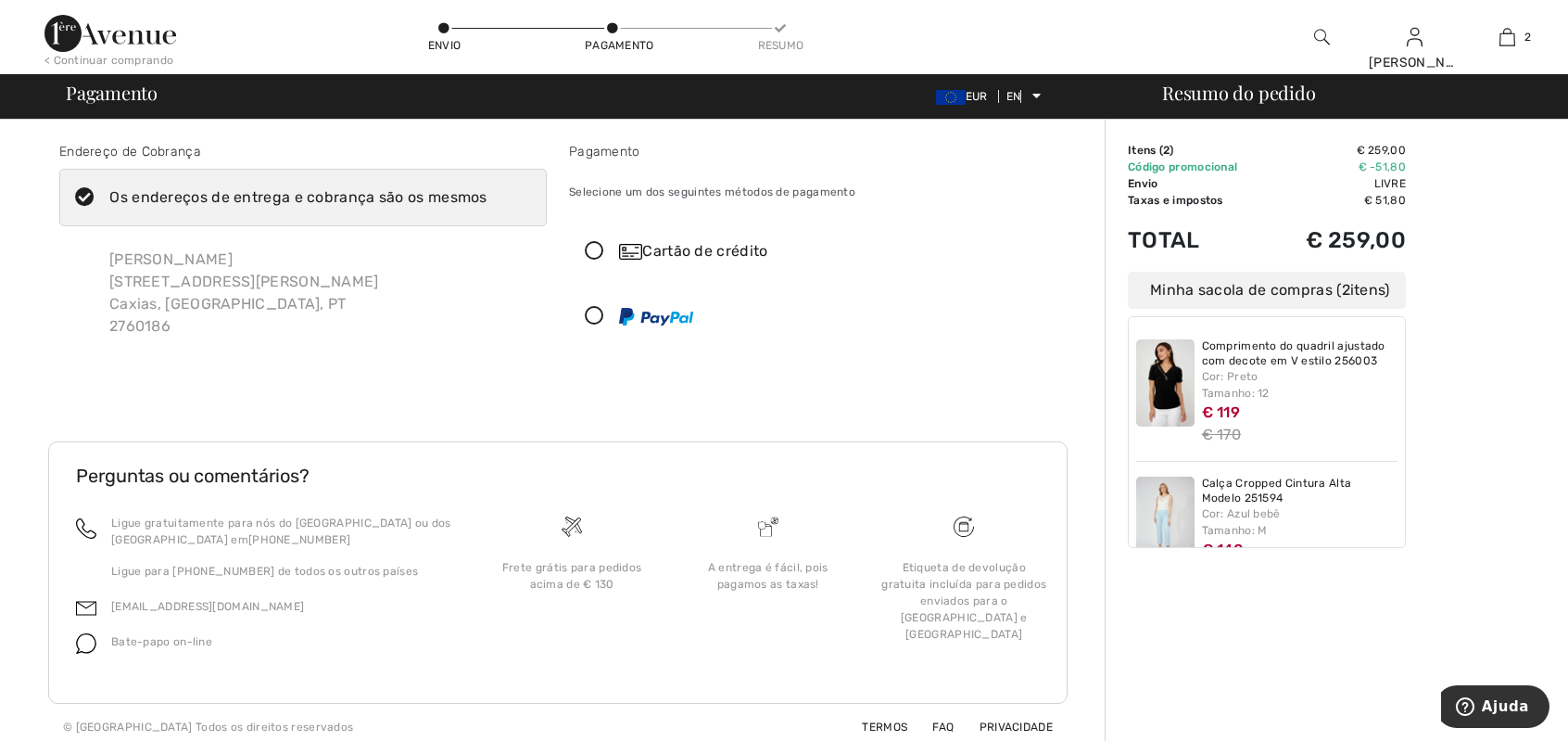
click at [600, 246] on icon at bounding box center [595, 252] width 49 height 19
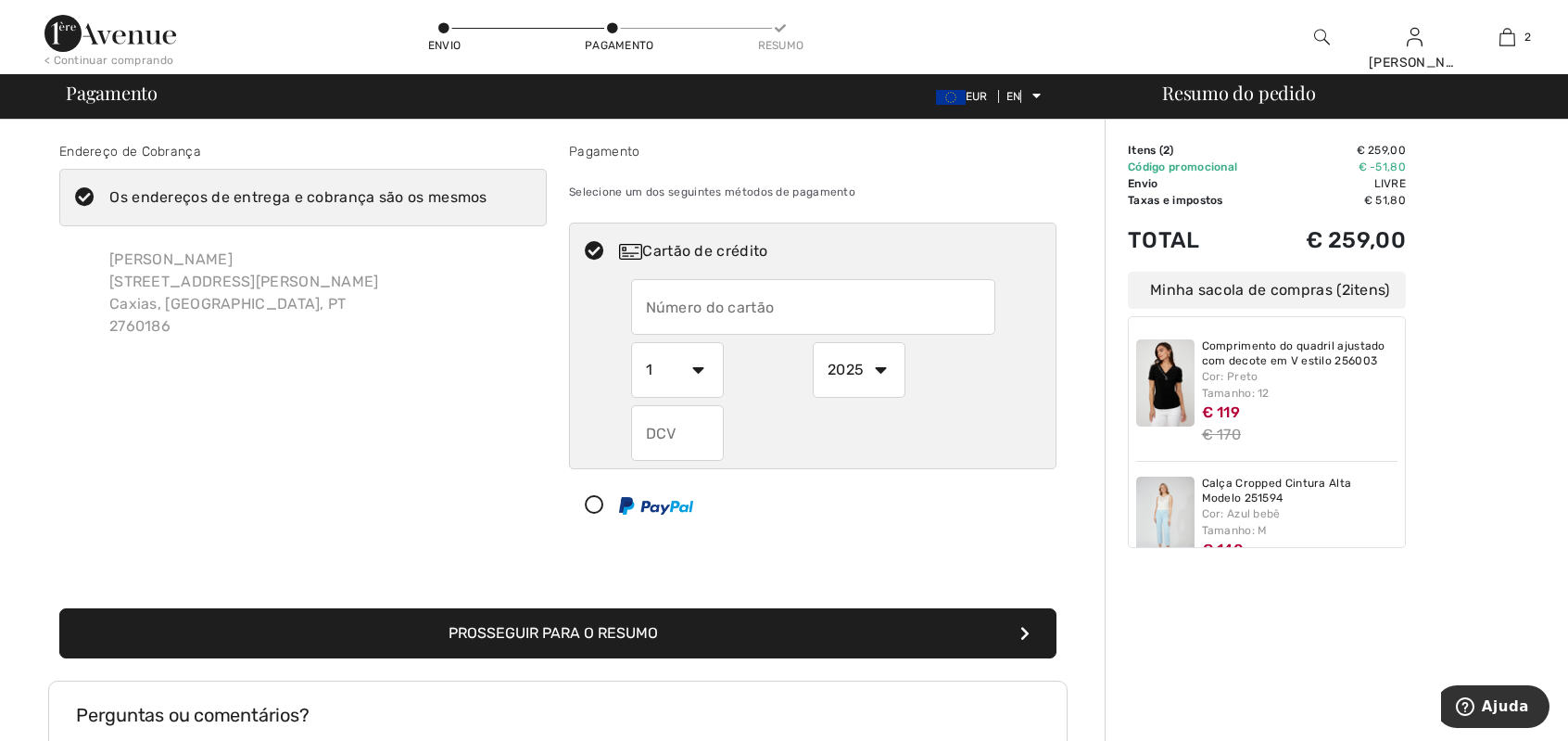
click at [661, 307] on input "text" at bounding box center [813, 307] width 364 height 56
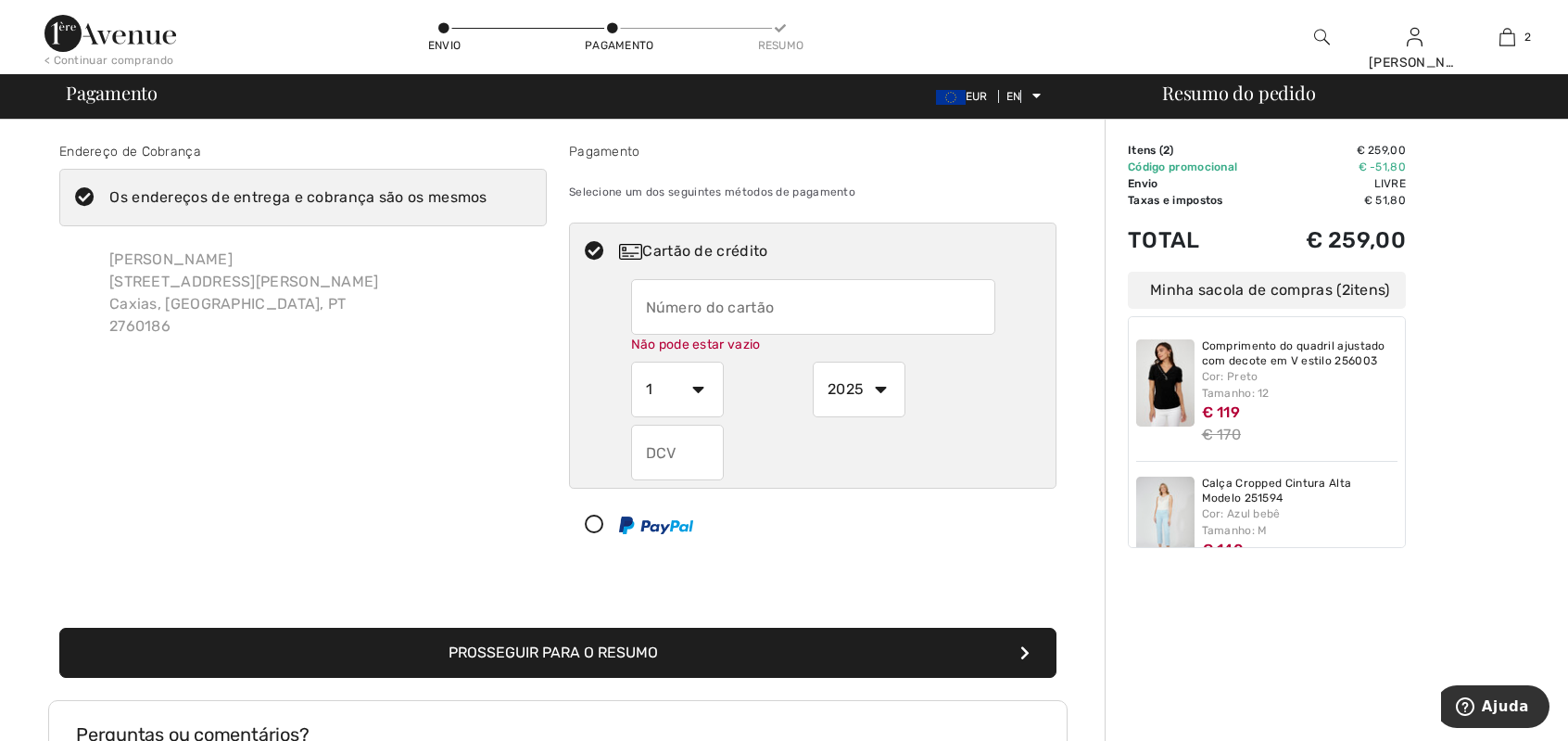
type input "4779890032674660"
select select "7"
select select "2026"
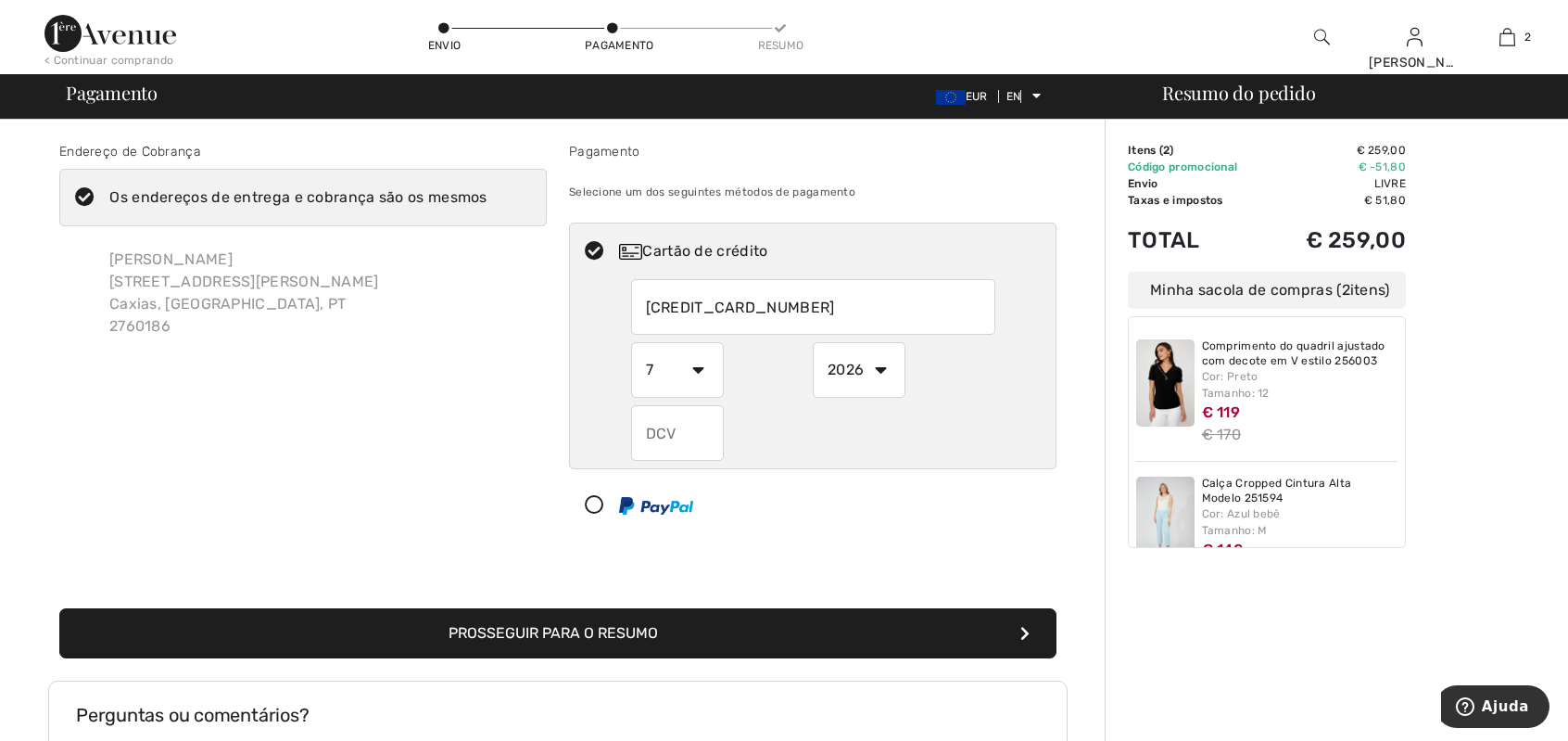
click at [665, 422] on input "text" at bounding box center [676, 432] width 92 height 56
type input "299"
click at [590, 630] on font "Prosseguir para o Resumo" at bounding box center [553, 633] width 209 height 18
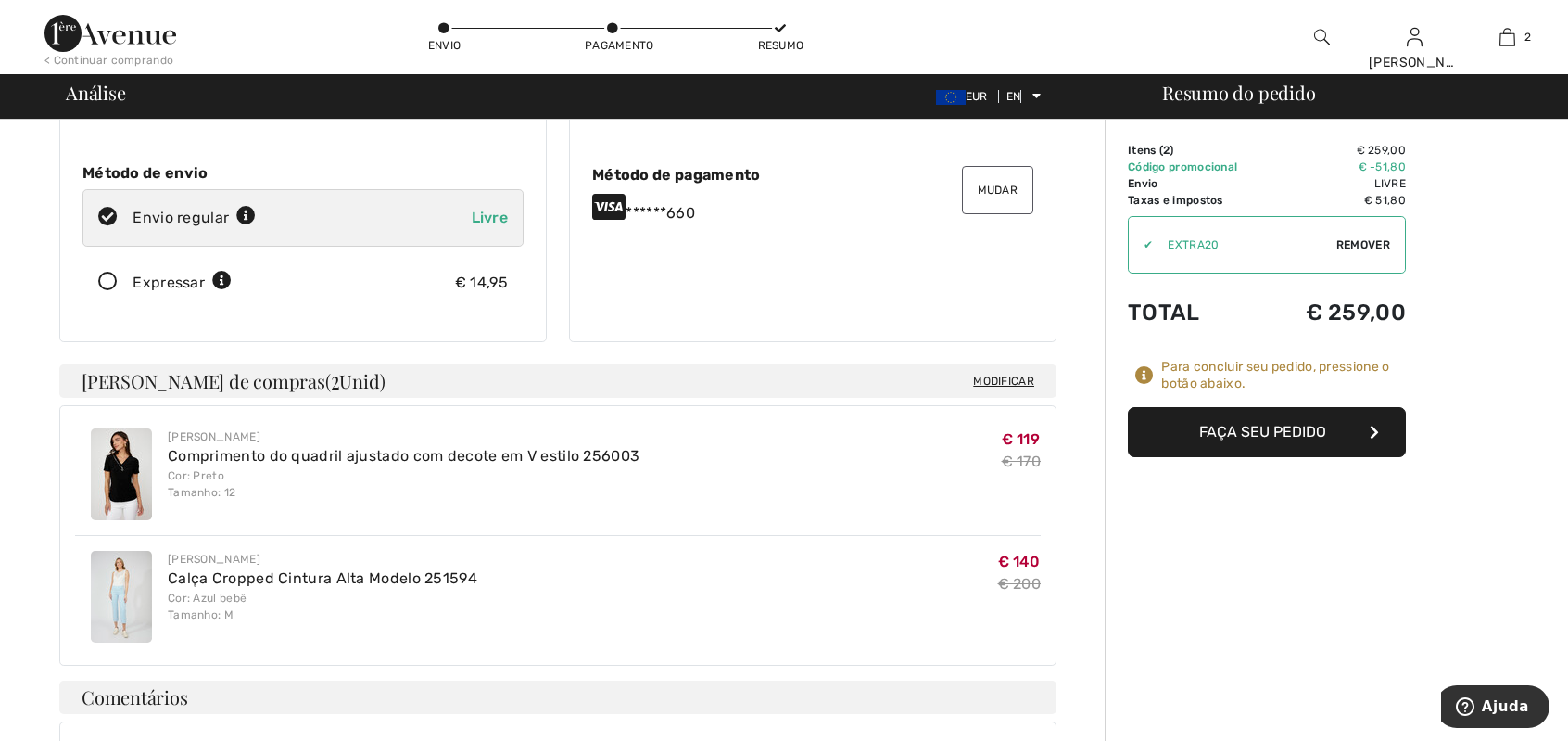
scroll to position [277, 0]
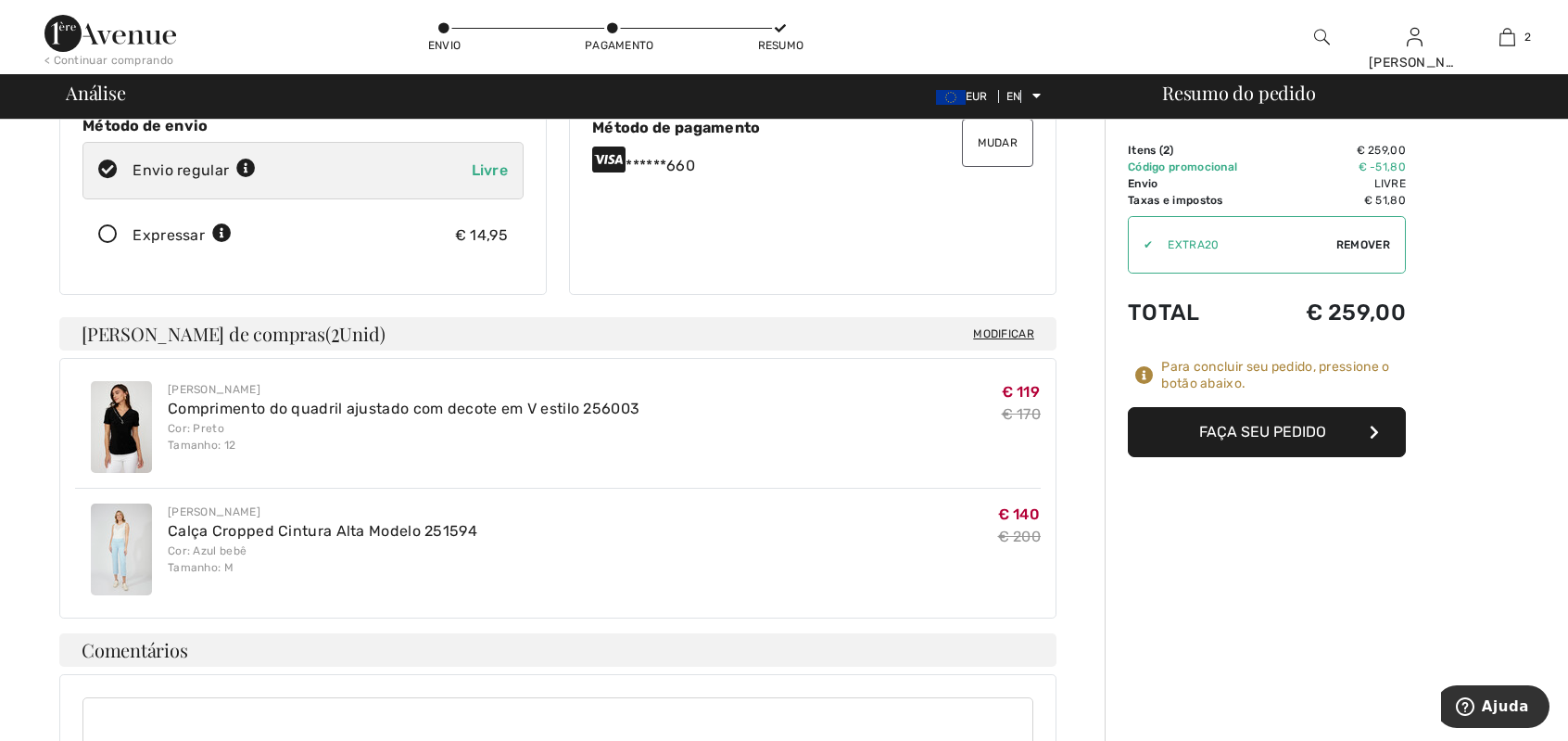
click at [1257, 427] on font "Faça seu pedido" at bounding box center [1262, 431] width 127 height 18
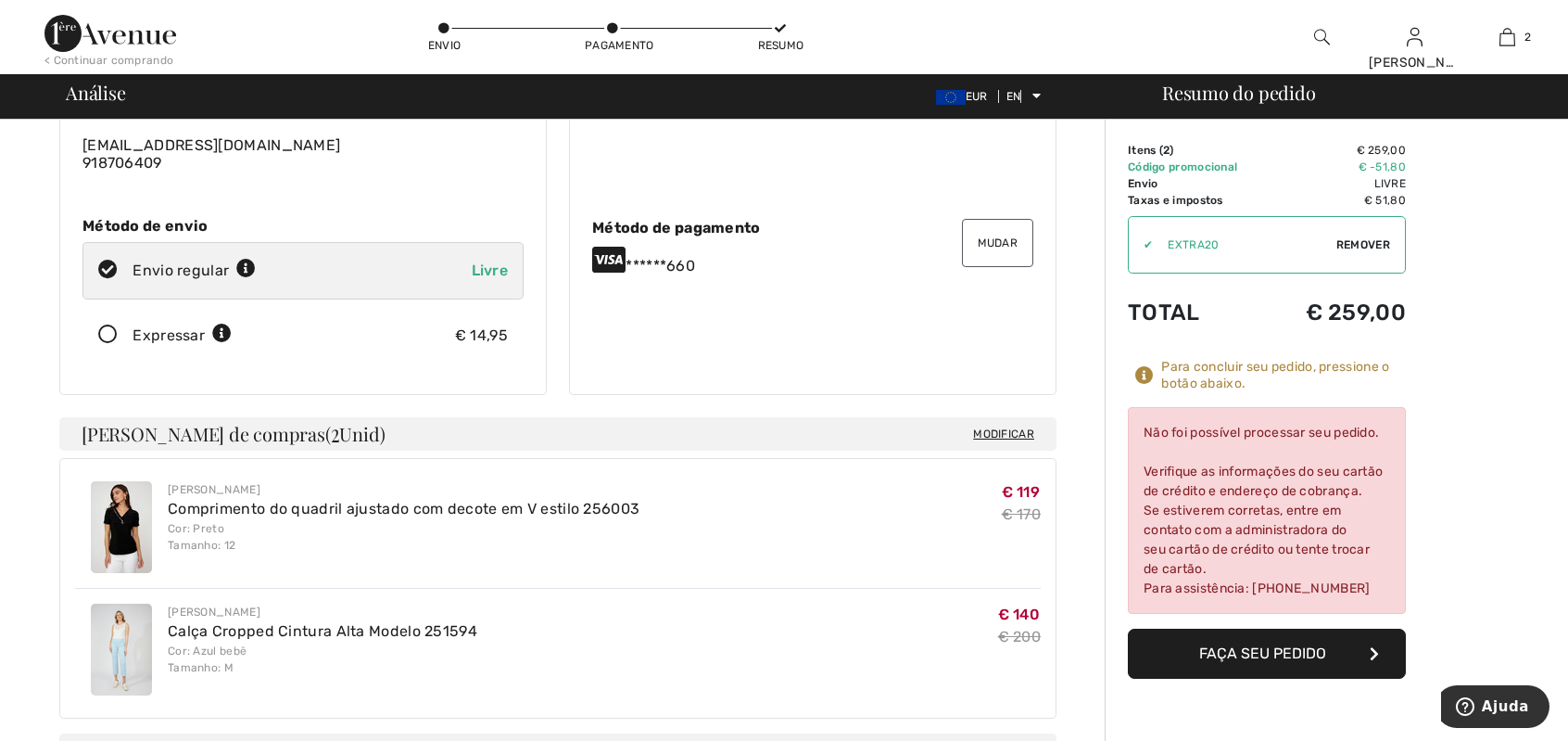
scroll to position [172, 0]
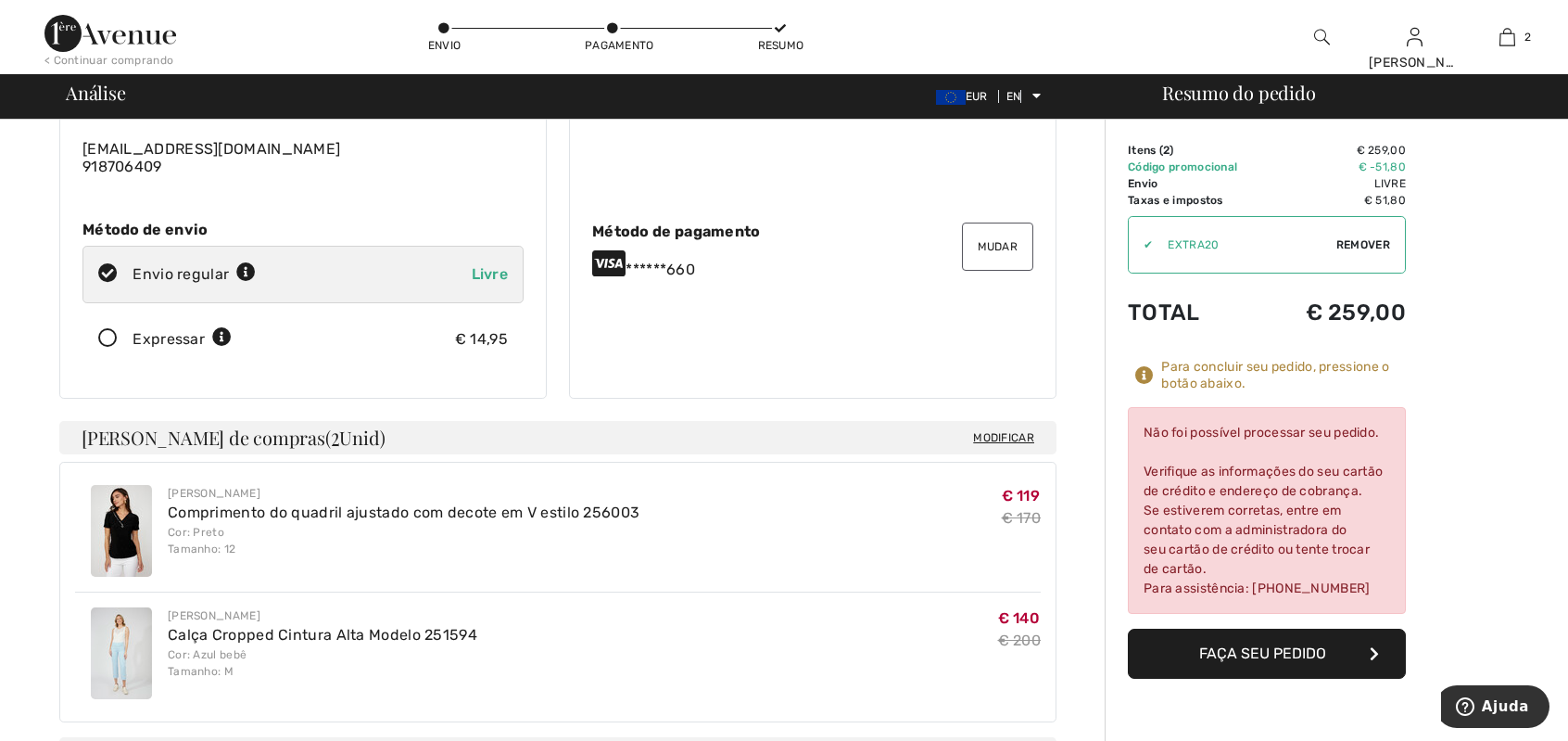
click at [998, 243] on font "Mudar" at bounding box center [999, 246] width 41 height 13
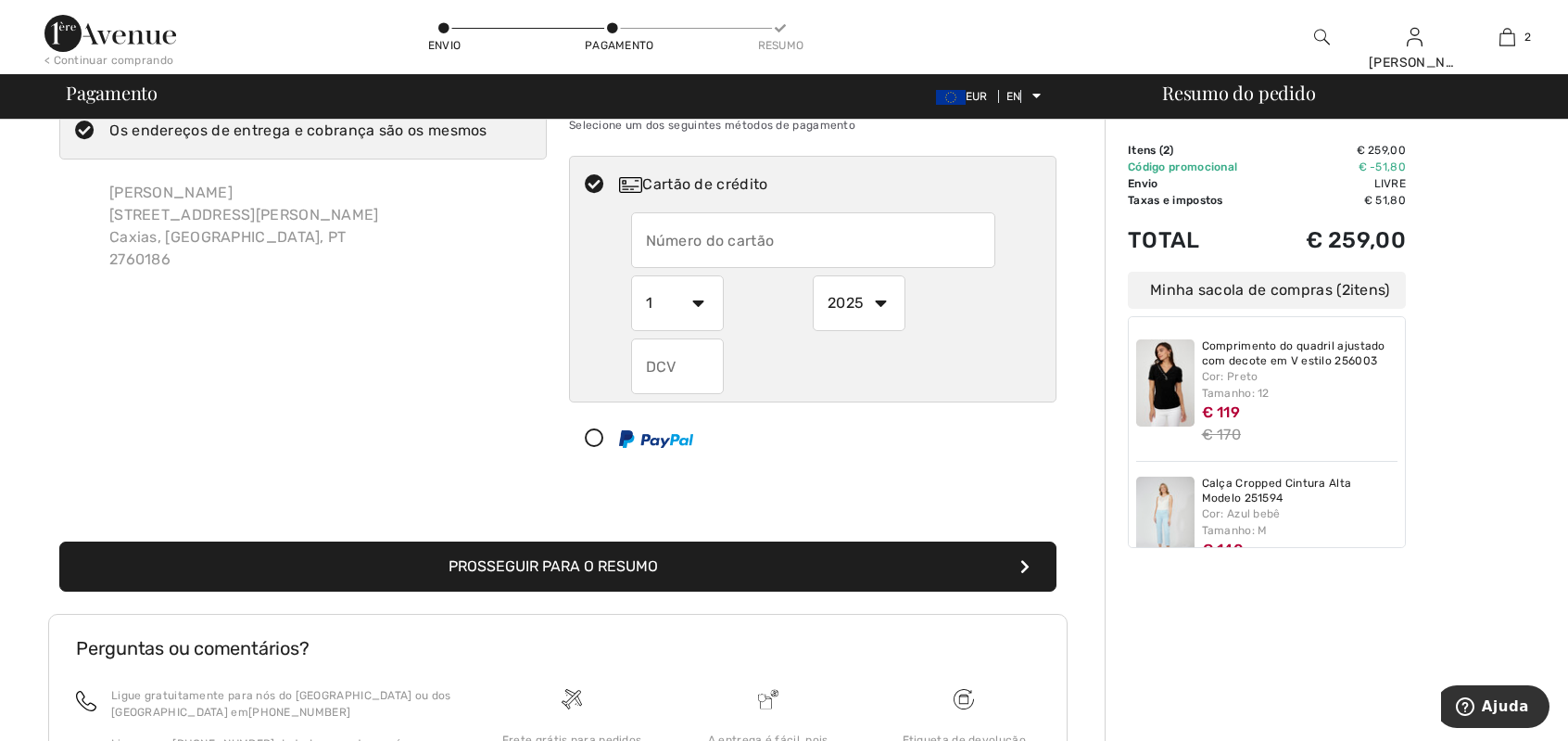
click at [688, 248] on input "text" at bounding box center [813, 240] width 364 height 56
radio input "true"
type input "5182241179738629"
click at [699, 299] on select "1 2 3 4 5 6 7 8 9 10 11 12" at bounding box center [676, 303] width 92 height 56
radio input "true"
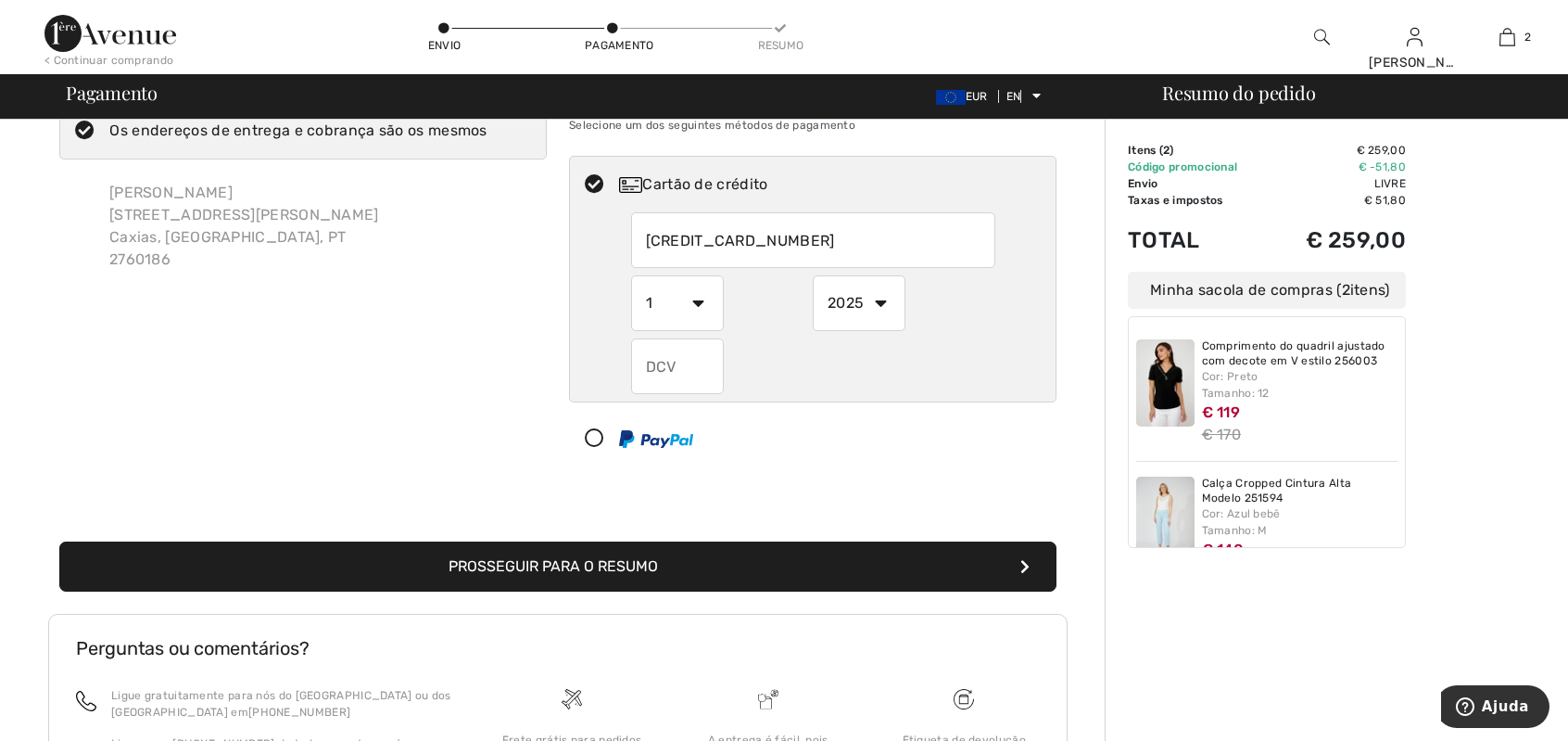
select select "9"
click at [631, 276] on select "1 2 3 4 5 6 7 8 9 10 11 12" at bounding box center [676, 303] width 92 height 56
click at [879, 301] on select "2025 2026 2027 2028 2029 2030 2031 2032 2033 2034 2035" at bounding box center [858, 303] width 92 height 56
radio input "true"
select select "2030"
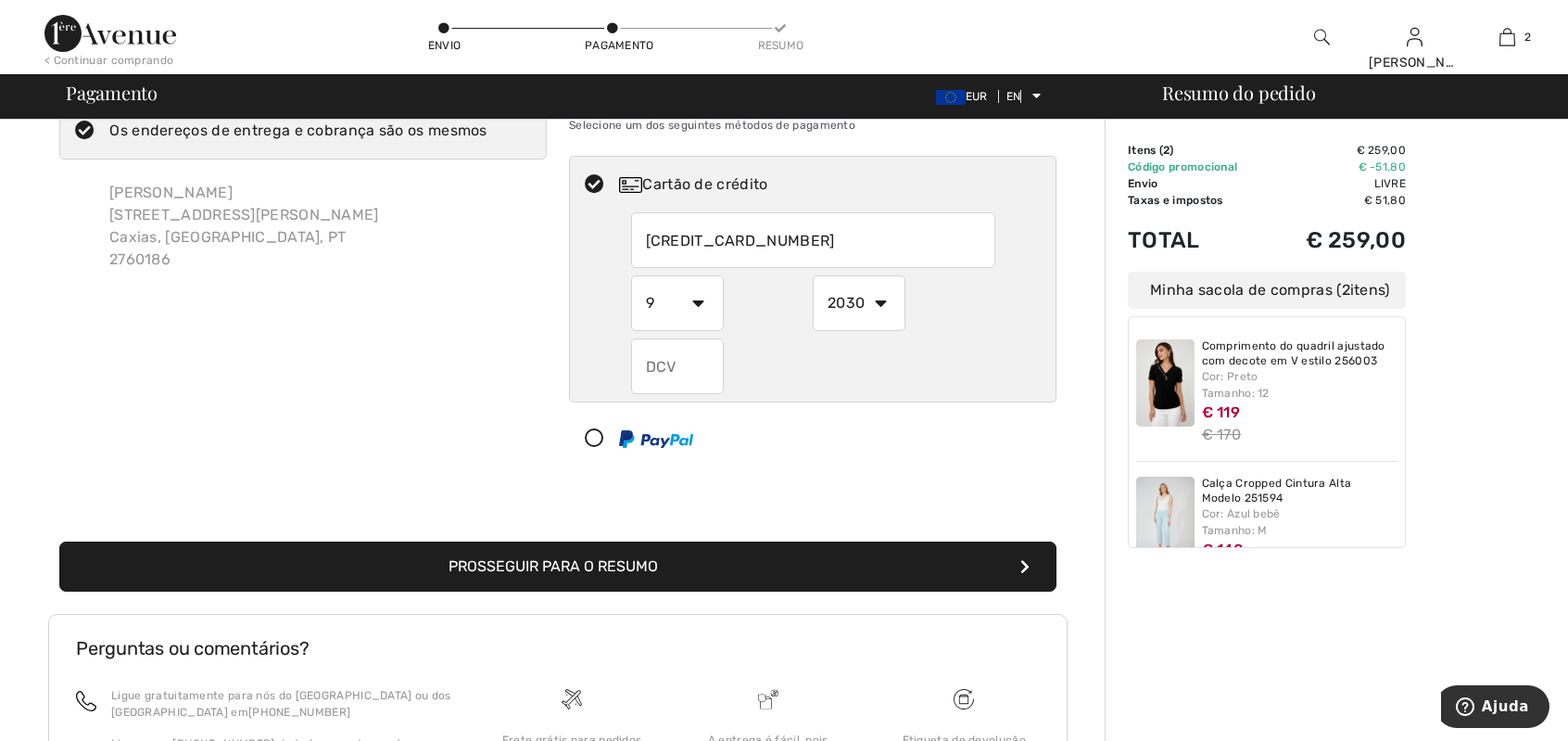
click at [813, 276] on select "2025 2026 2027 2028 2029 2030 2031 2032 2033 2034 2035" at bounding box center [858, 303] width 92 height 56
click at [670, 361] on input "text" at bounding box center [676, 366] width 92 height 56
radio input "true"
type input "951"
click at [575, 569] on font "Prosseguir para o Resumo" at bounding box center [553, 566] width 209 height 18
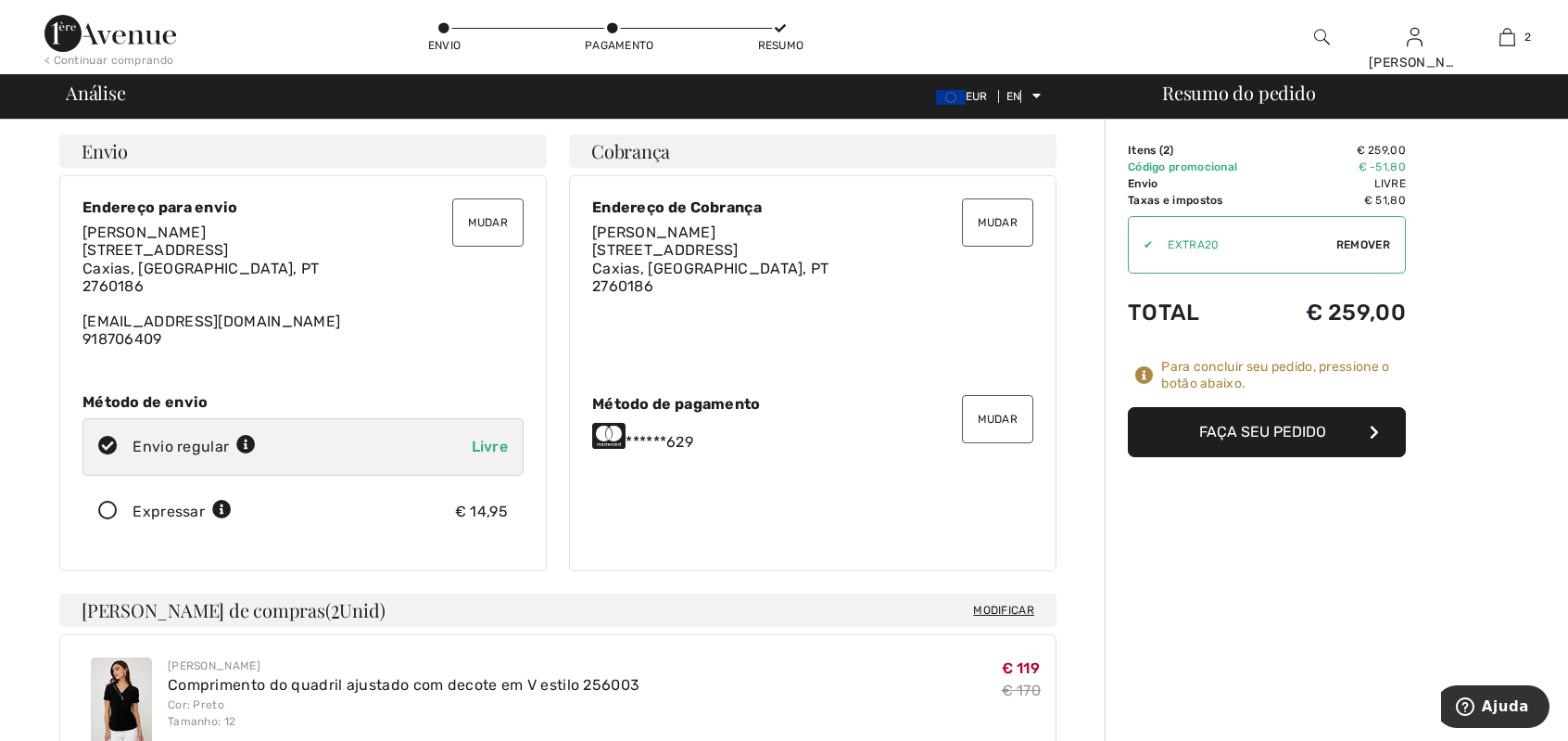
click at [1253, 425] on font "Faça seu pedido" at bounding box center [1262, 431] width 127 height 18
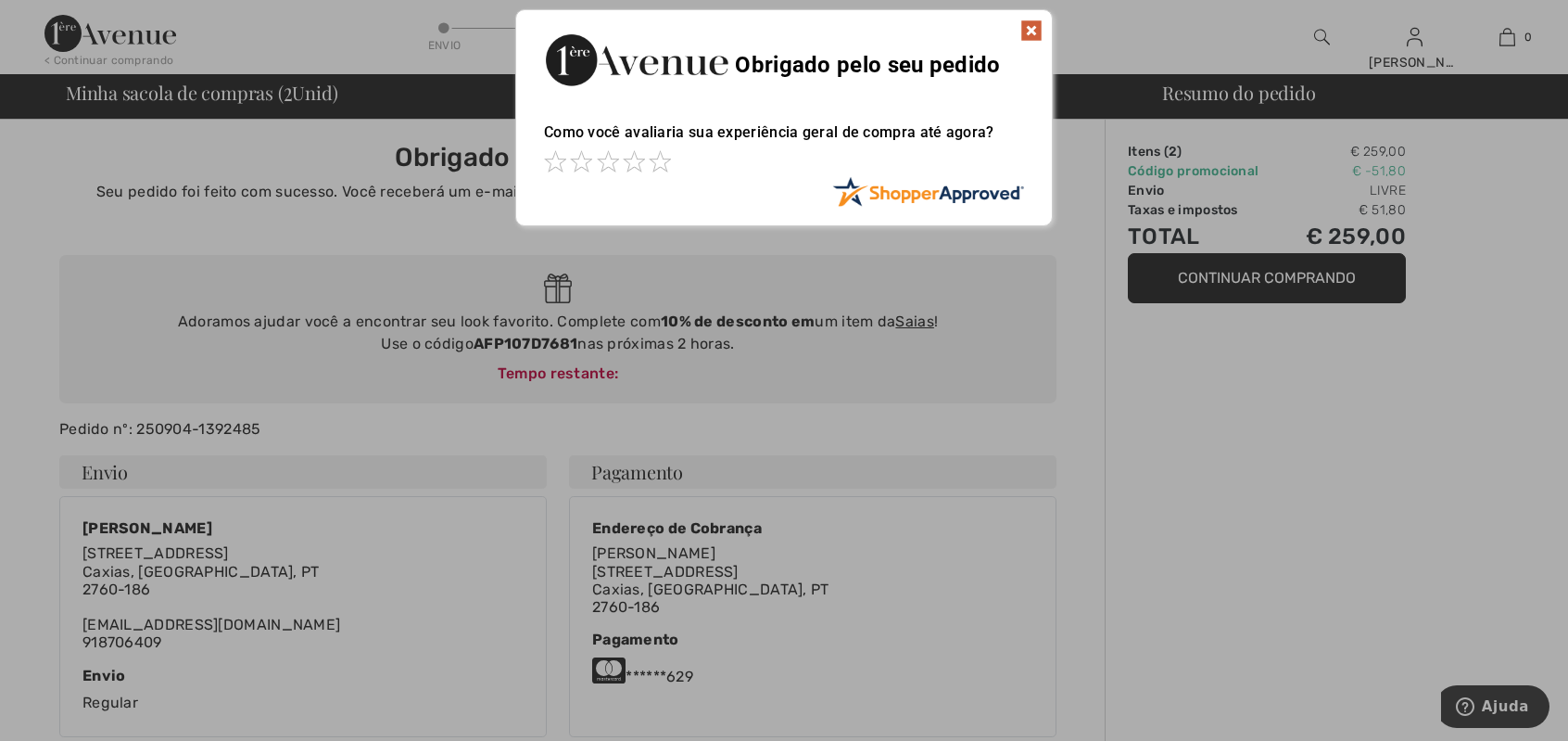
click at [1031, 29] on img at bounding box center [1031, 30] width 22 height 22
